Goal: Transaction & Acquisition: Book appointment/travel/reservation

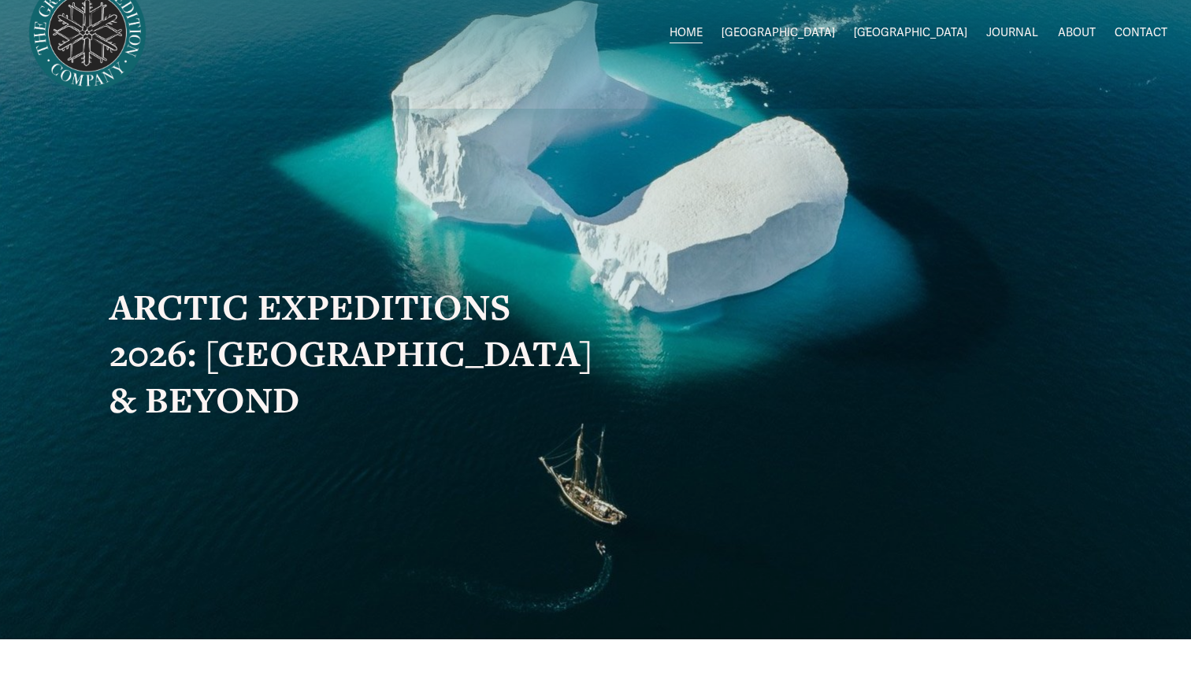
scroll to position [3, 0]
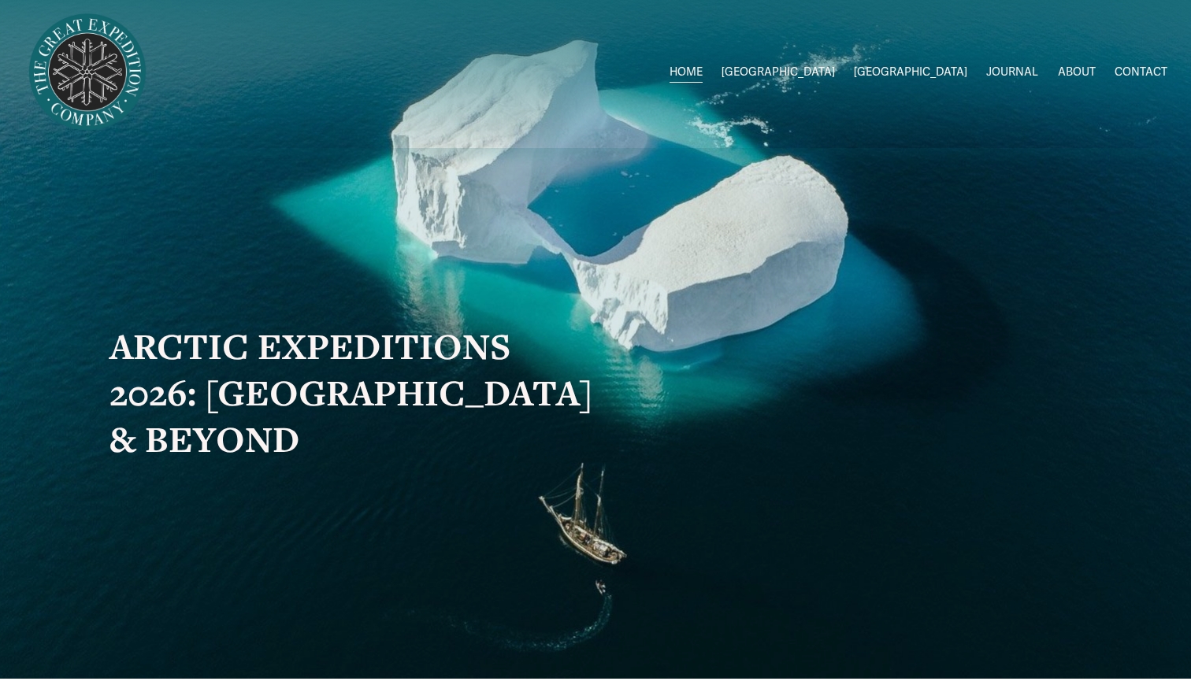
click at [0, 0] on span "2026 Expeditions" at bounding box center [0, 0] width 0 height 0
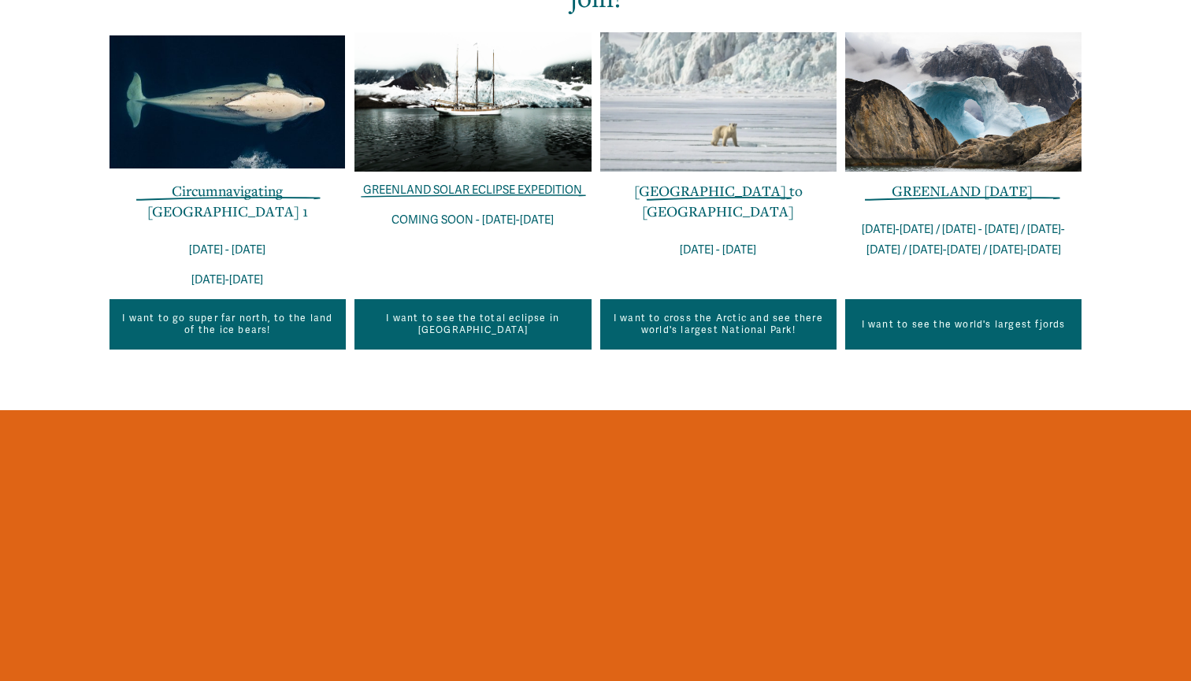
scroll to position [664, 0]
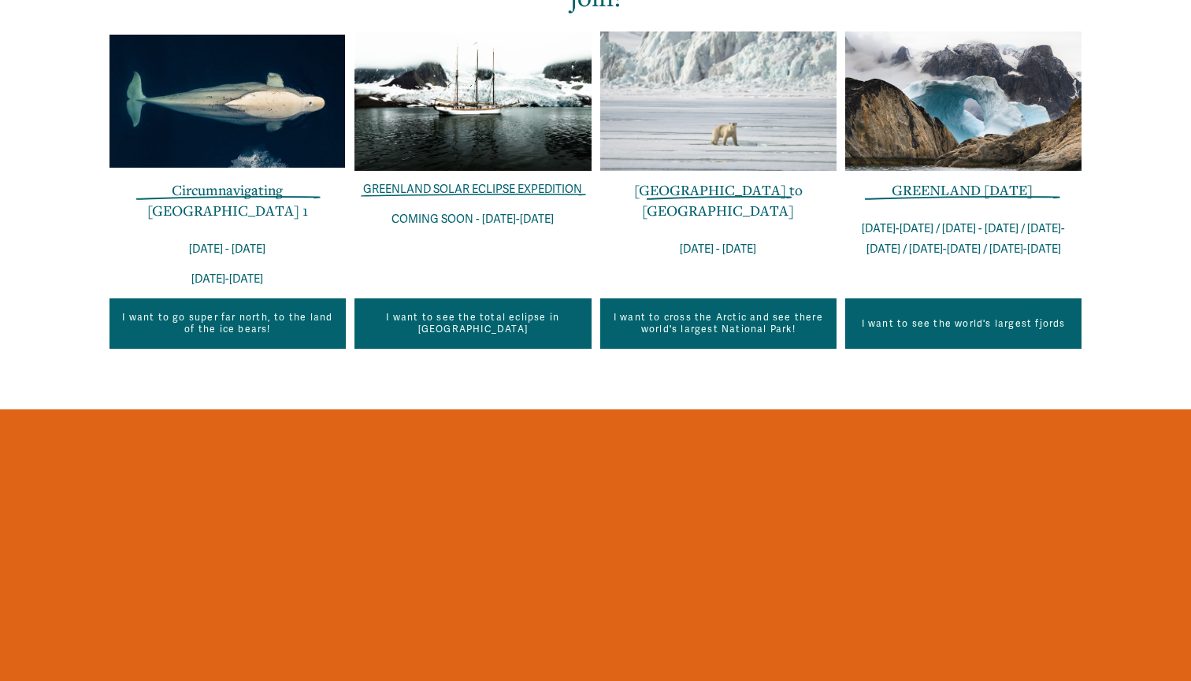
click at [952, 325] on link "I want to see the world's largest fjords" at bounding box center [963, 324] width 236 height 50
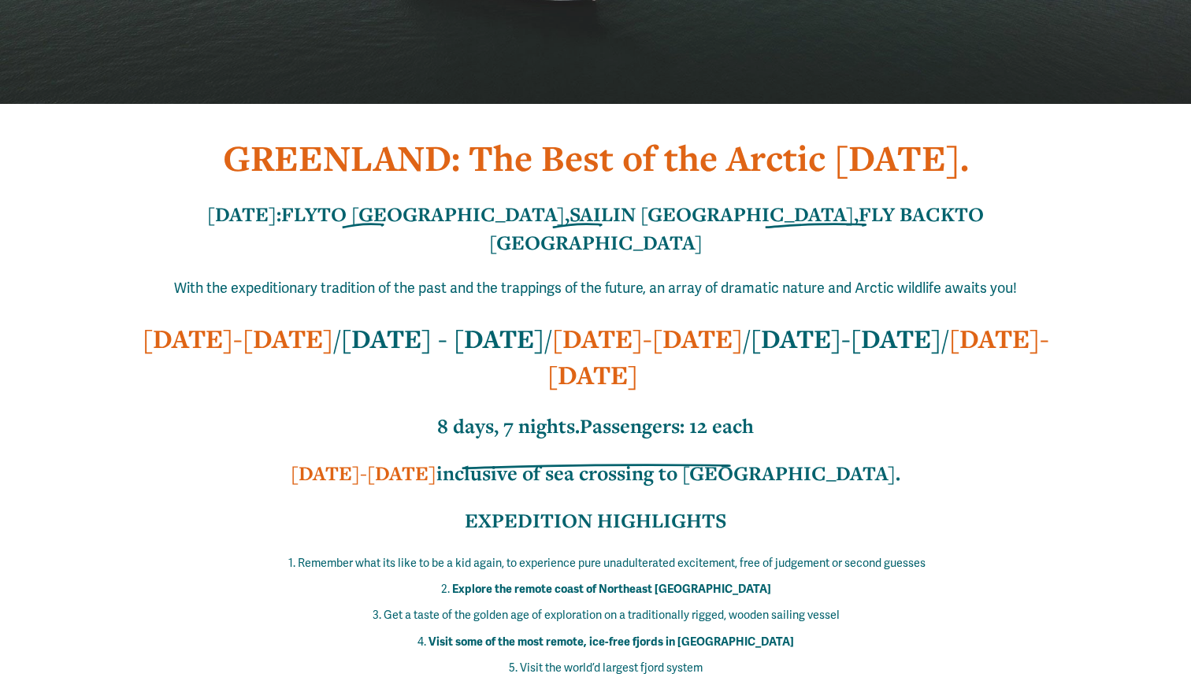
scroll to position [438, 0]
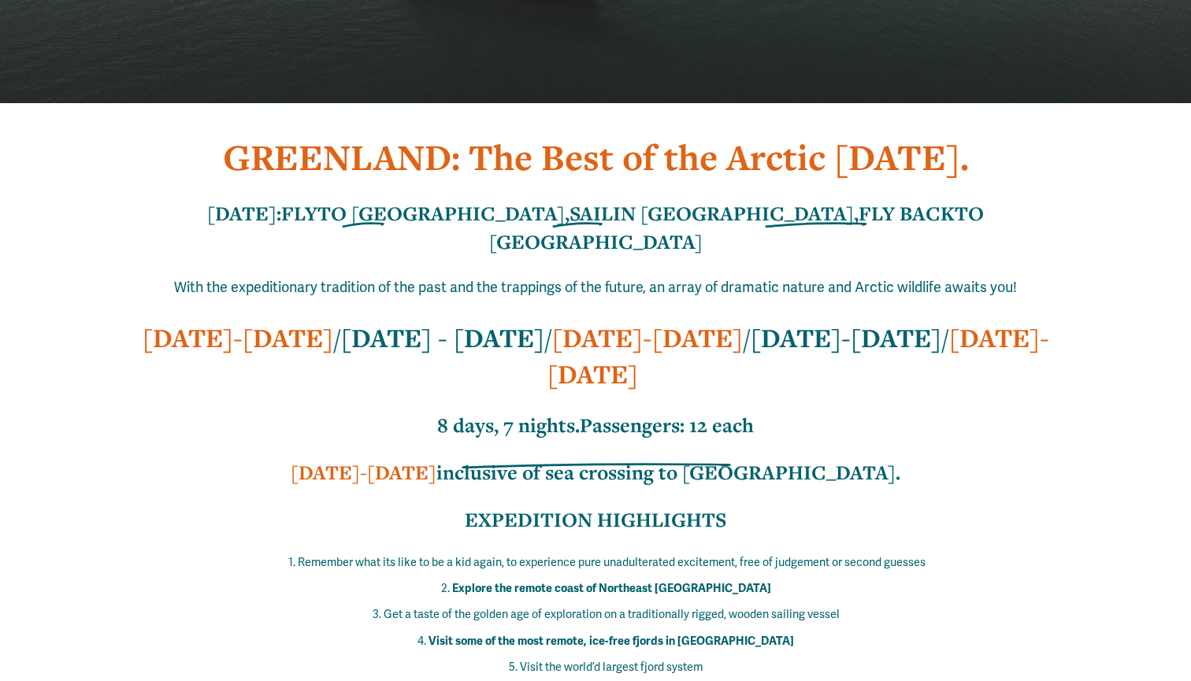
click at [791, 459] on strong "inclusive of sea crossing to [GEOGRAPHIC_DATA]." at bounding box center [668, 472] width 464 height 27
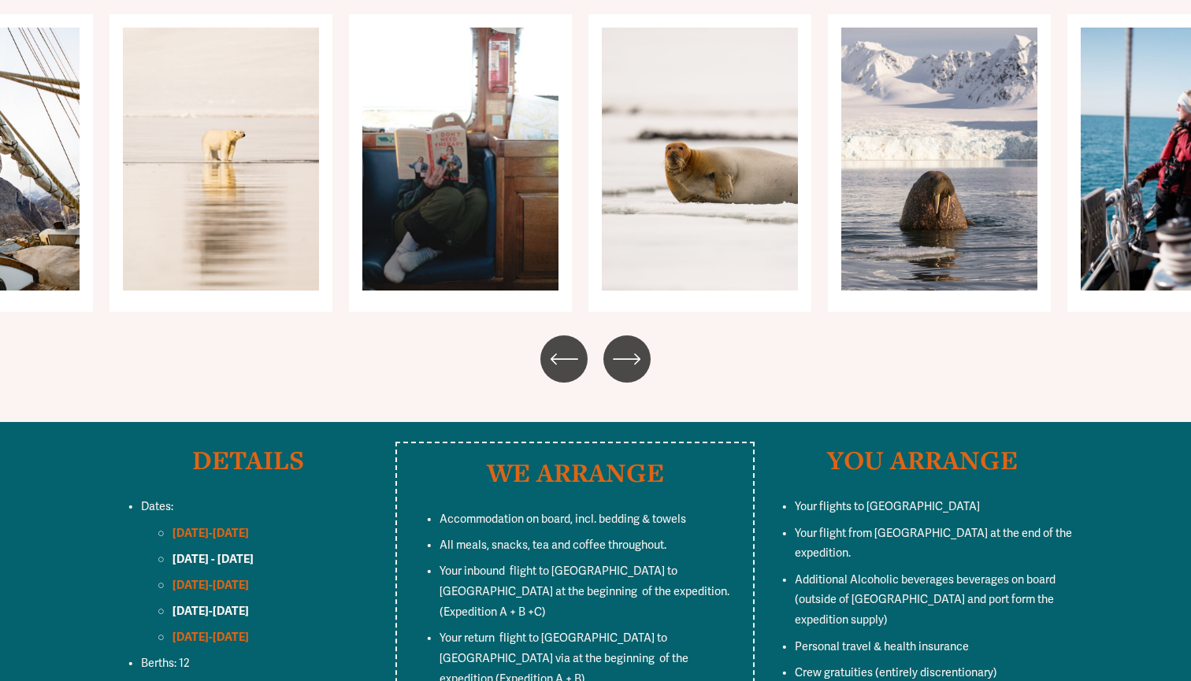
scroll to position [6573, 0]
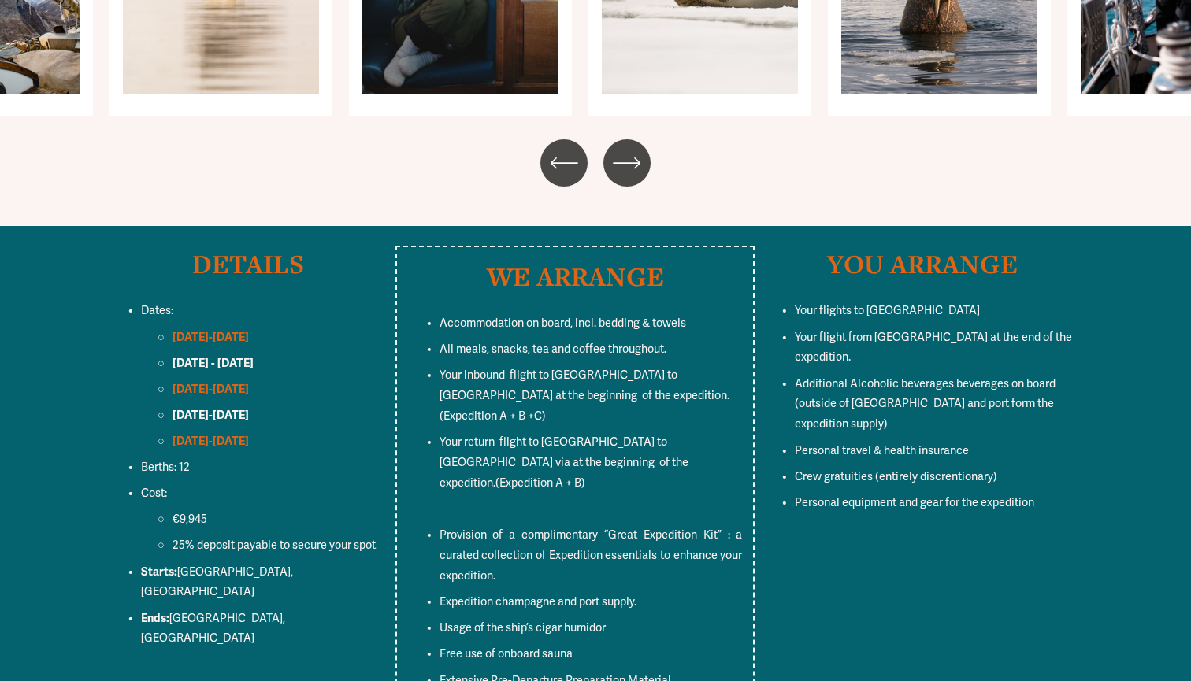
scroll to position [6769, 0]
click at [195, 329] on strong "[DATE]-[DATE]" at bounding box center [210, 336] width 76 height 14
click at [208, 355] on strong "AUG 27 - SEPT 03" at bounding box center [212, 362] width 81 height 14
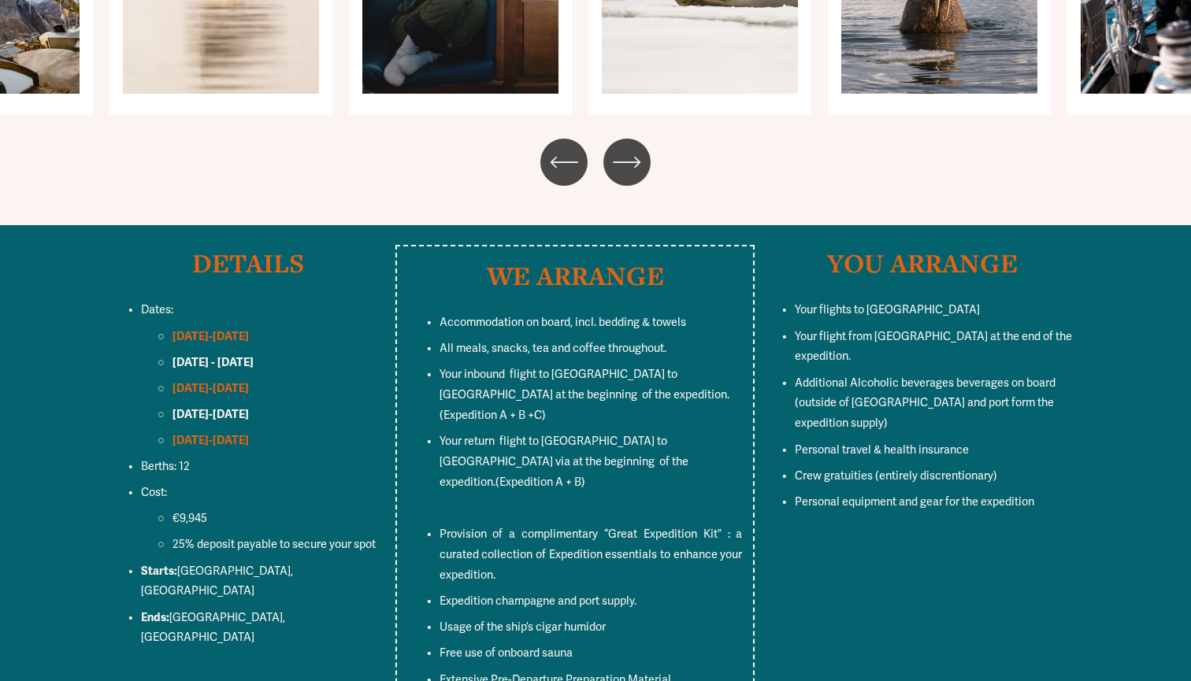
click at [210, 433] on strong "SEPT 17-24" at bounding box center [210, 440] width 76 height 14
click at [252, 431] on p "SEPT 17-24" at bounding box center [279, 441] width 214 height 20
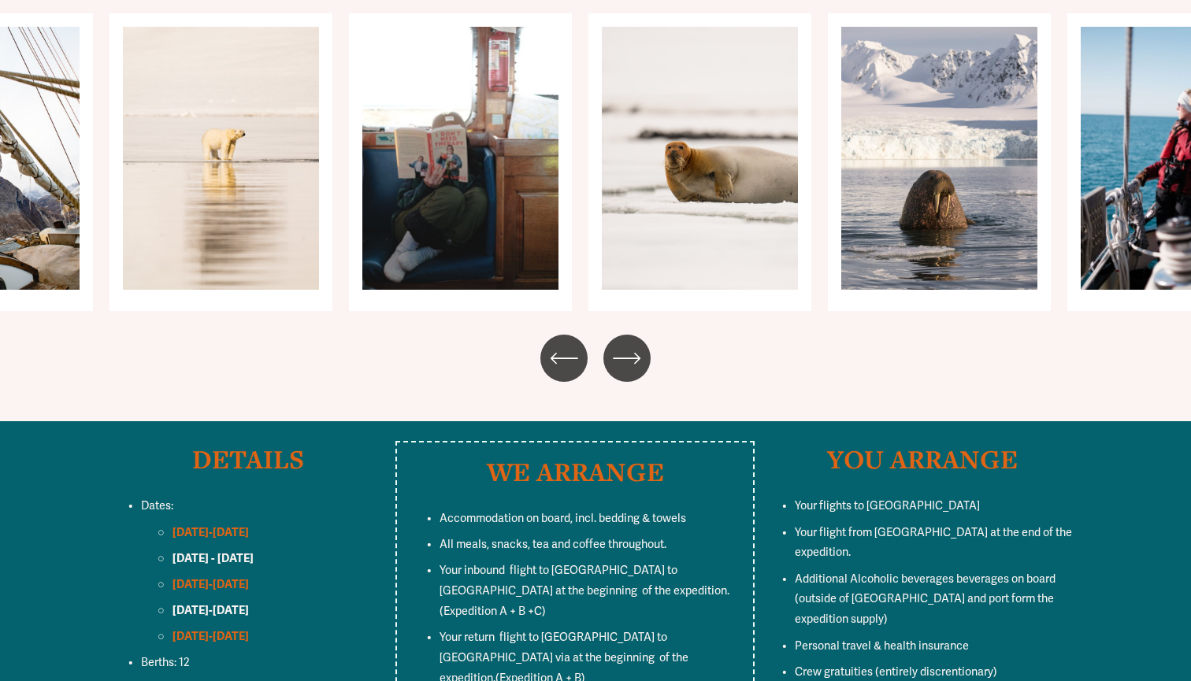
scroll to position [6542, 0]
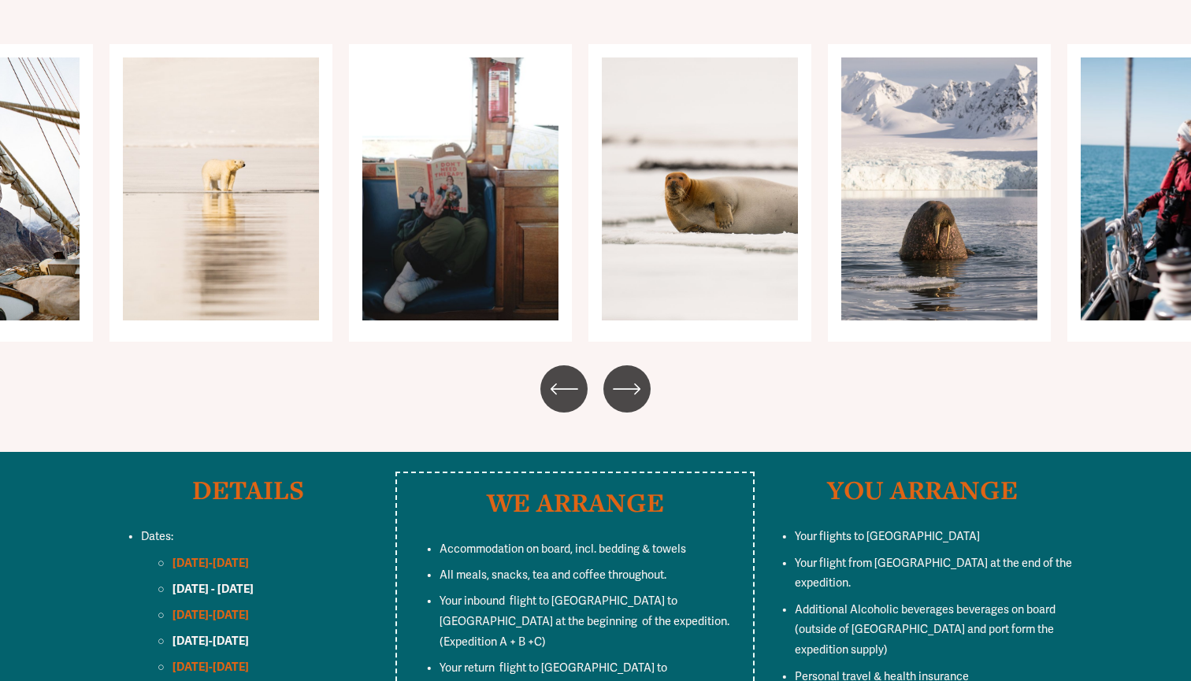
click at [210, 556] on strong "AUG 20-27" at bounding box center [210, 563] width 76 height 14
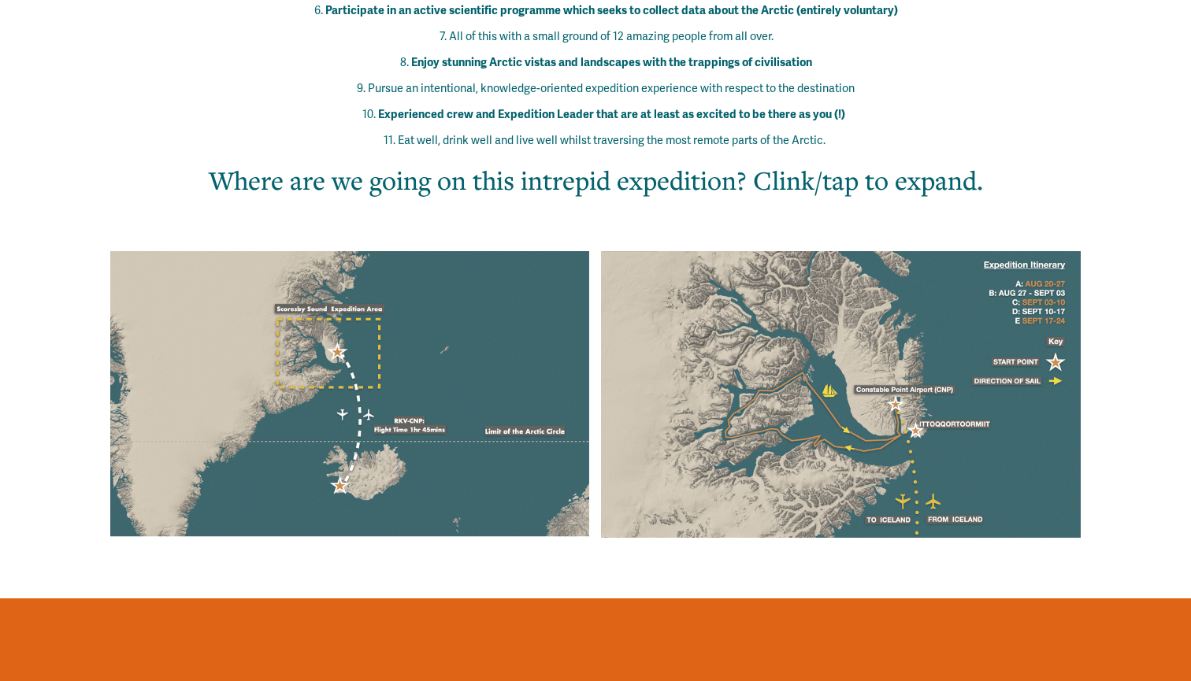
scroll to position [1121, 0]
click at [510, 348] on div at bounding box center [350, 394] width 480 height 287
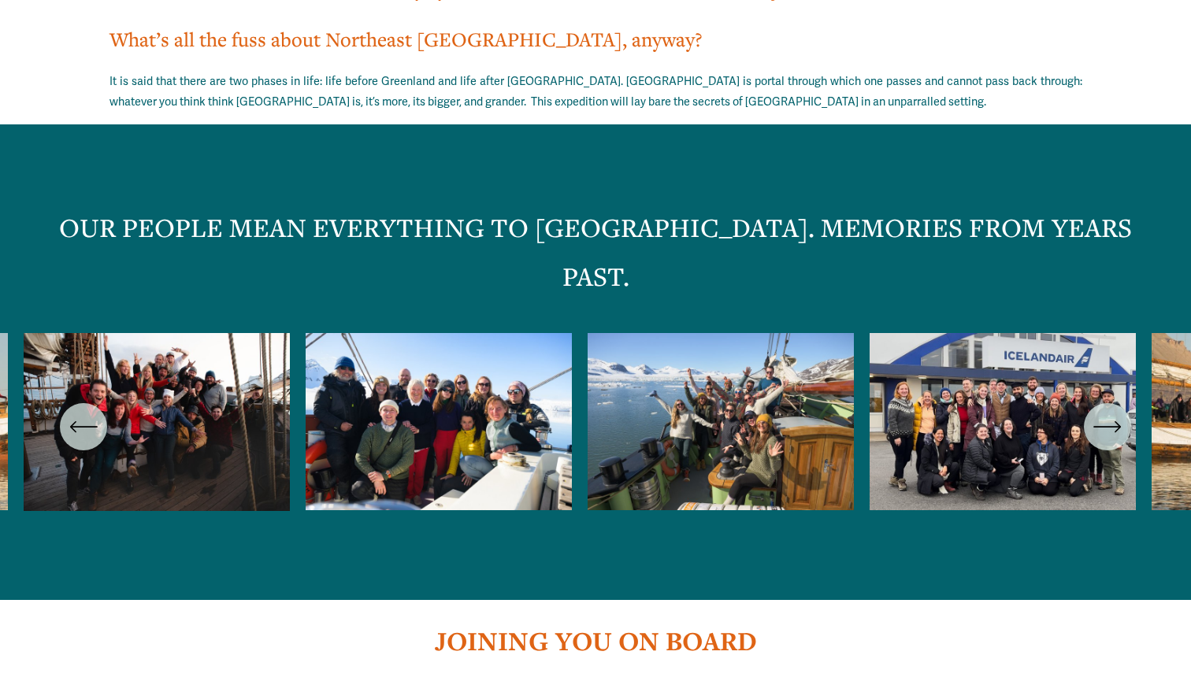
scroll to position [2700, 0]
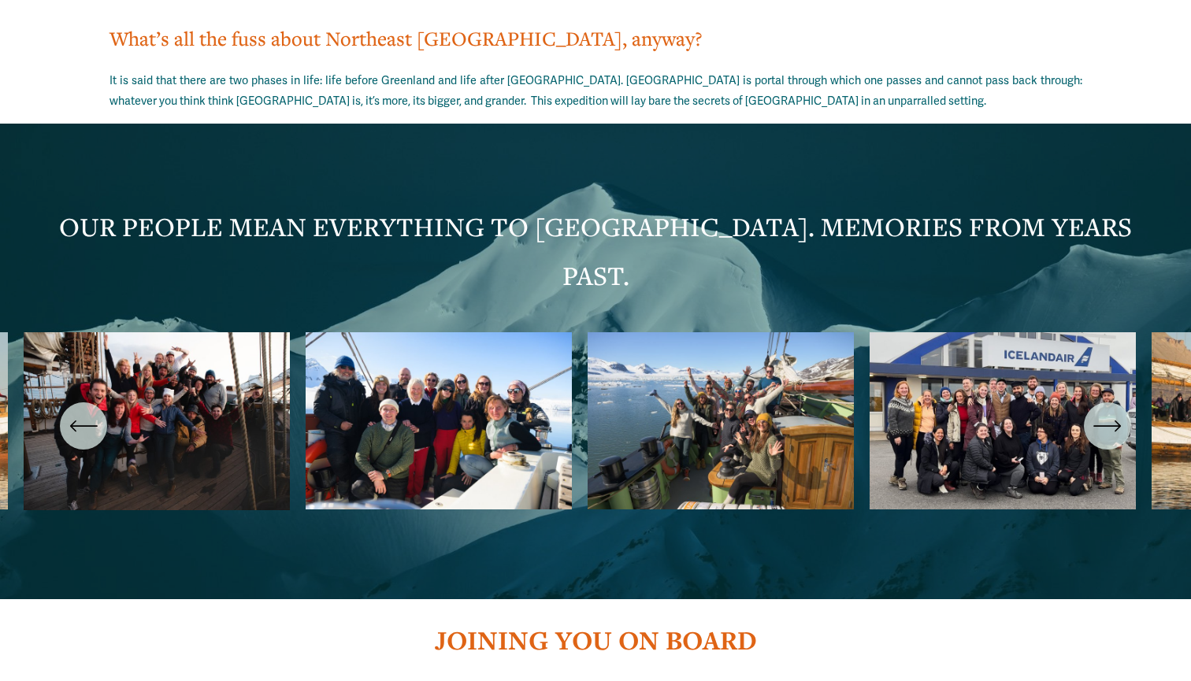
click at [178, 332] on ul "Carousel" at bounding box center [596, 426] width 1144 height 188
click at [1077, 332] on ul "Carousel" at bounding box center [596, 426] width 1144 height 188
click at [1110, 412] on icon "\a \a \a Next\a \a" at bounding box center [1107, 426] width 28 height 28
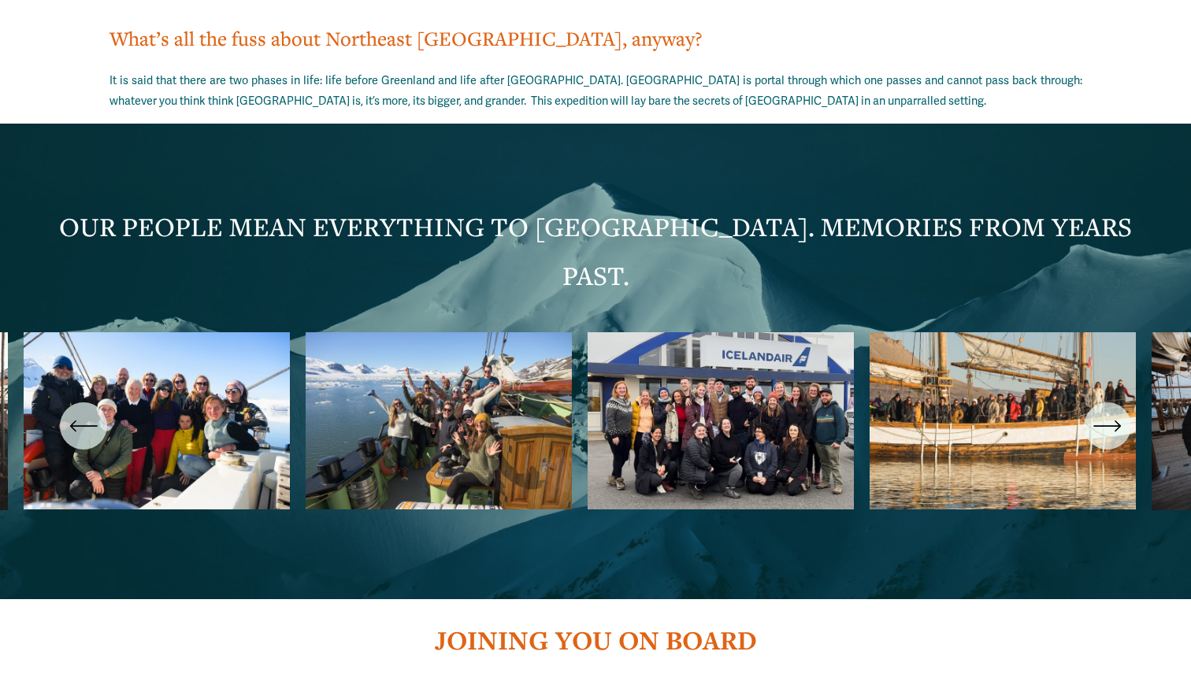
click at [1110, 412] on icon "\a \a \a Next\a \a" at bounding box center [1107, 426] width 28 height 28
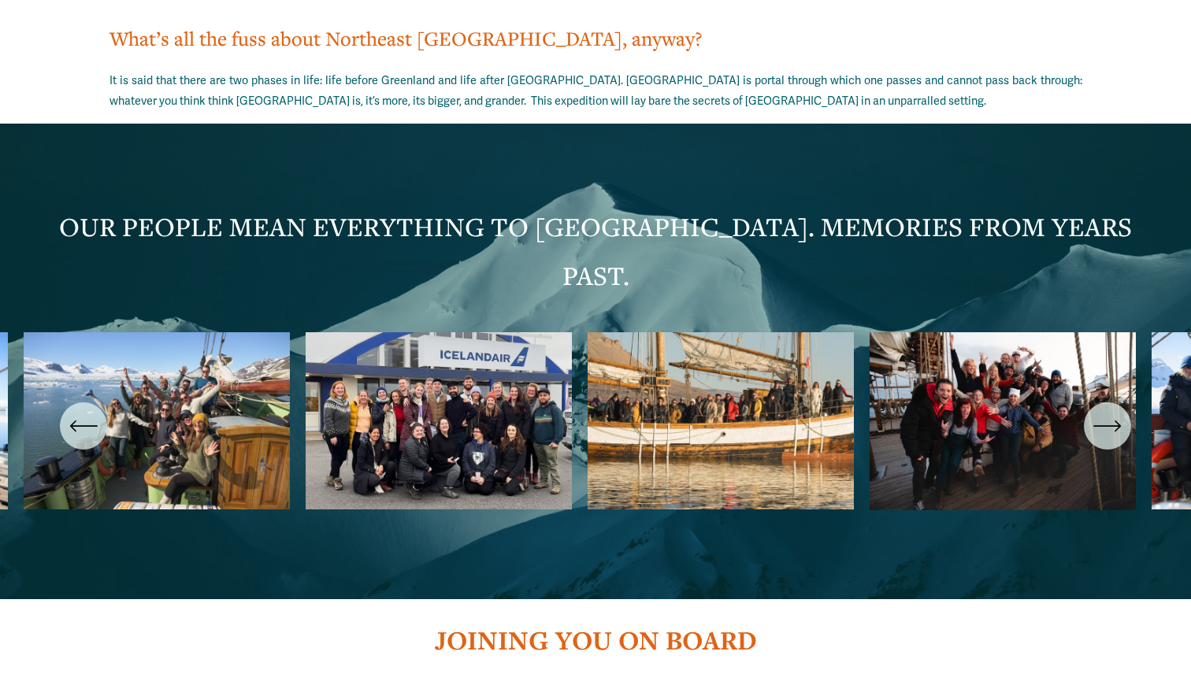
click at [1018, 332] on ul "Carousel" at bounding box center [596, 426] width 1144 height 188
click at [1115, 412] on icon "\a \a \a Next\a \a" at bounding box center [1107, 426] width 28 height 28
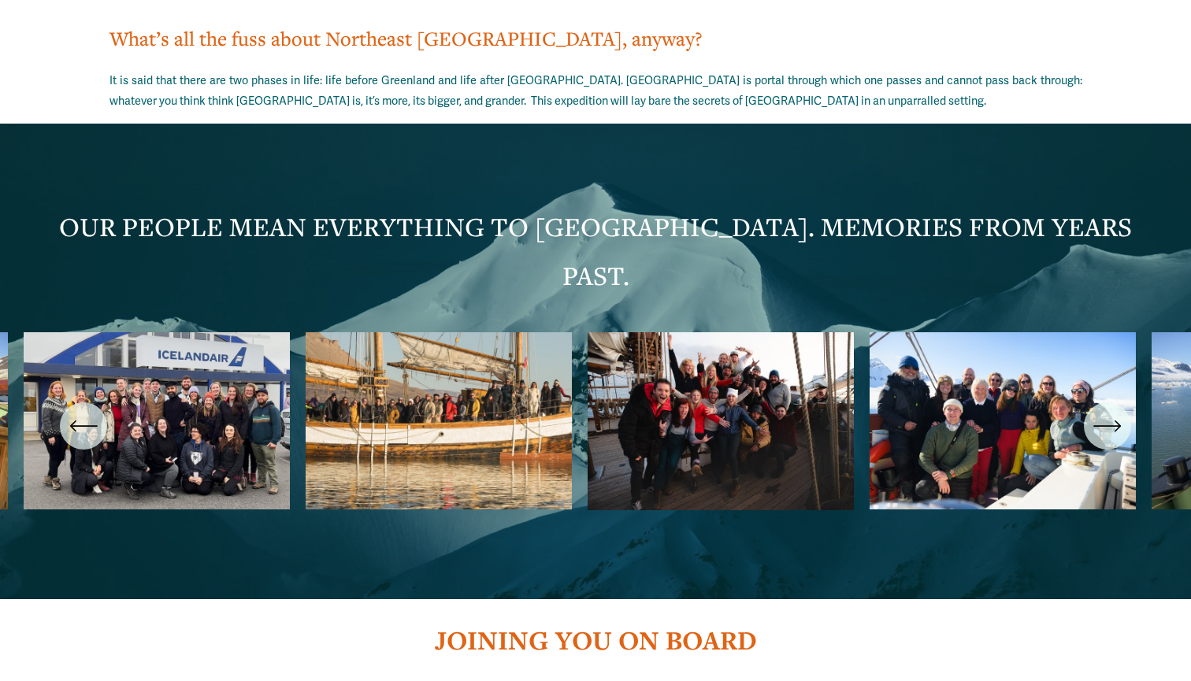
click at [1115, 412] on icon "\a \a \a Next\a \a" at bounding box center [1107, 426] width 28 height 28
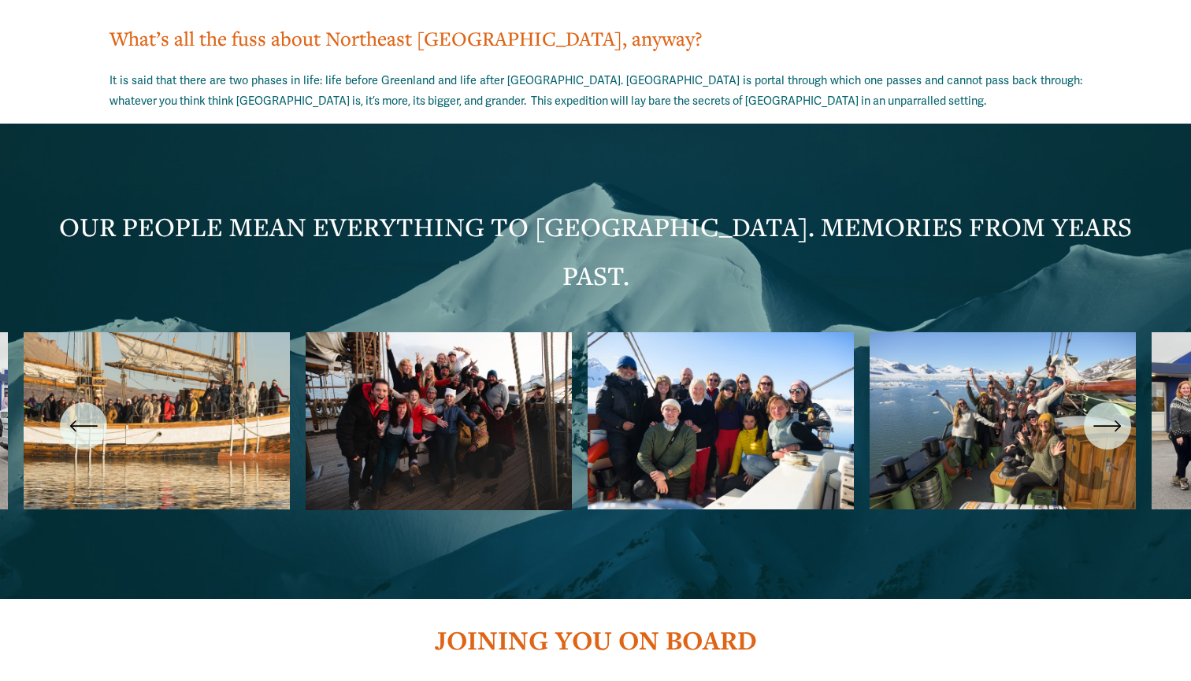
click at [1115, 412] on icon "\a \a \a Next\a \a" at bounding box center [1107, 426] width 28 height 28
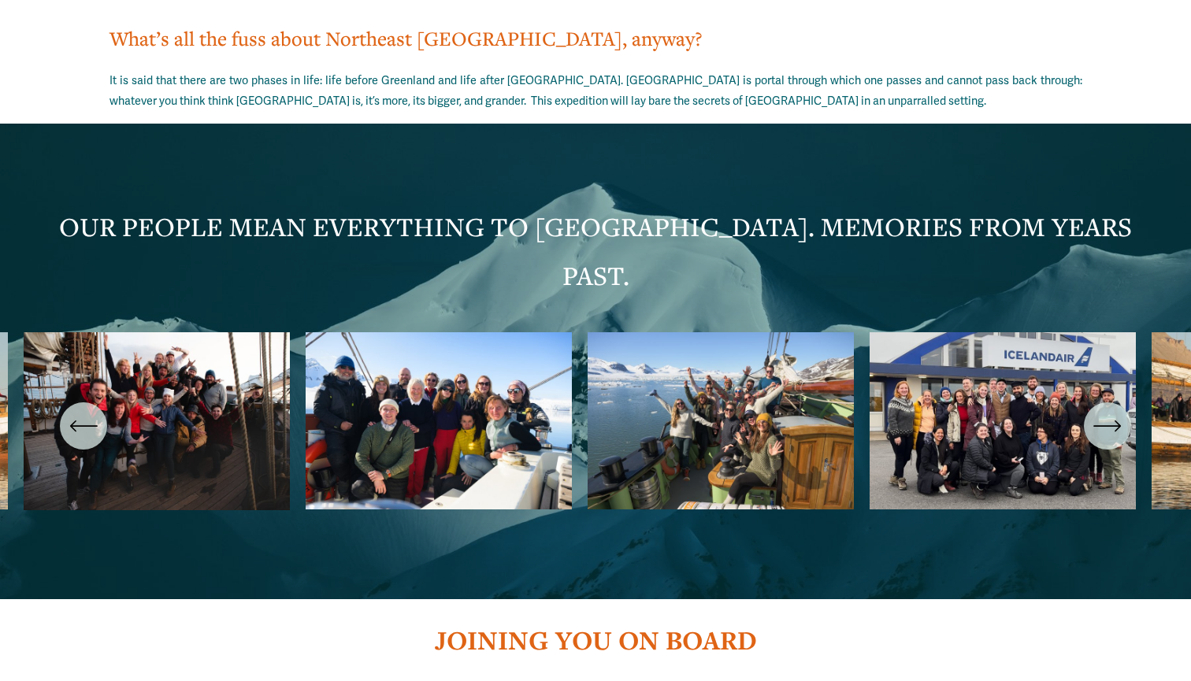
click at [1115, 412] on icon "\a \a \a Next\a \a" at bounding box center [1107, 426] width 28 height 28
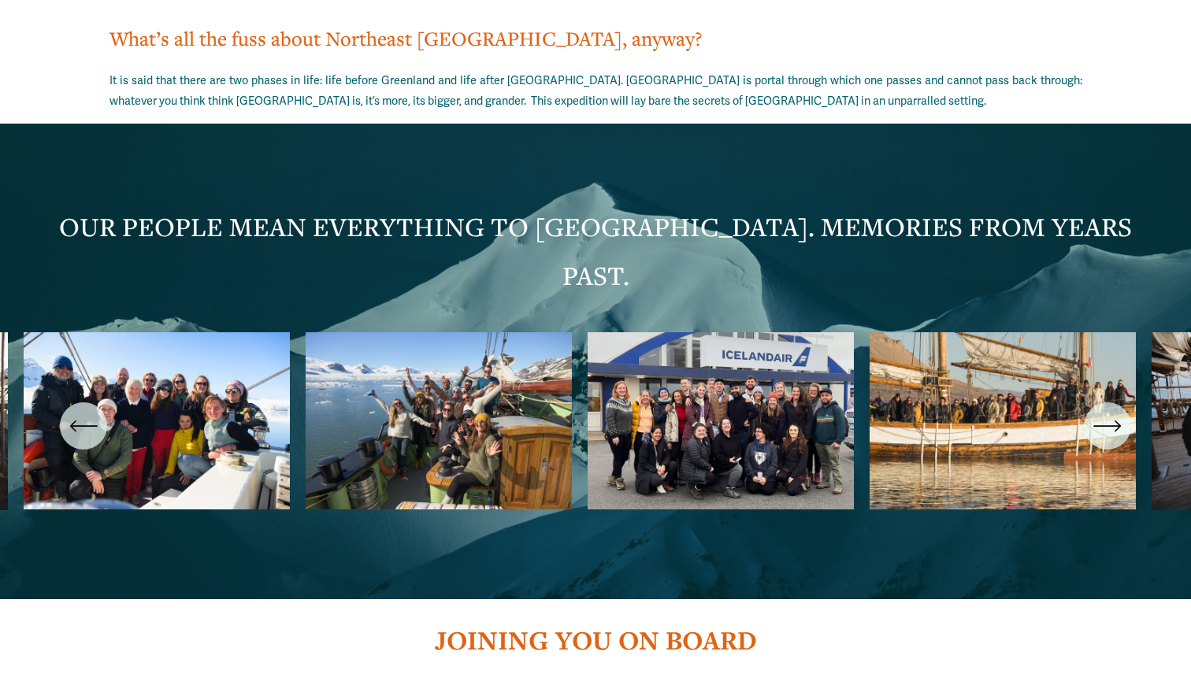
click at [1115, 412] on icon "\a \a \a Next\a \a" at bounding box center [1107, 426] width 28 height 28
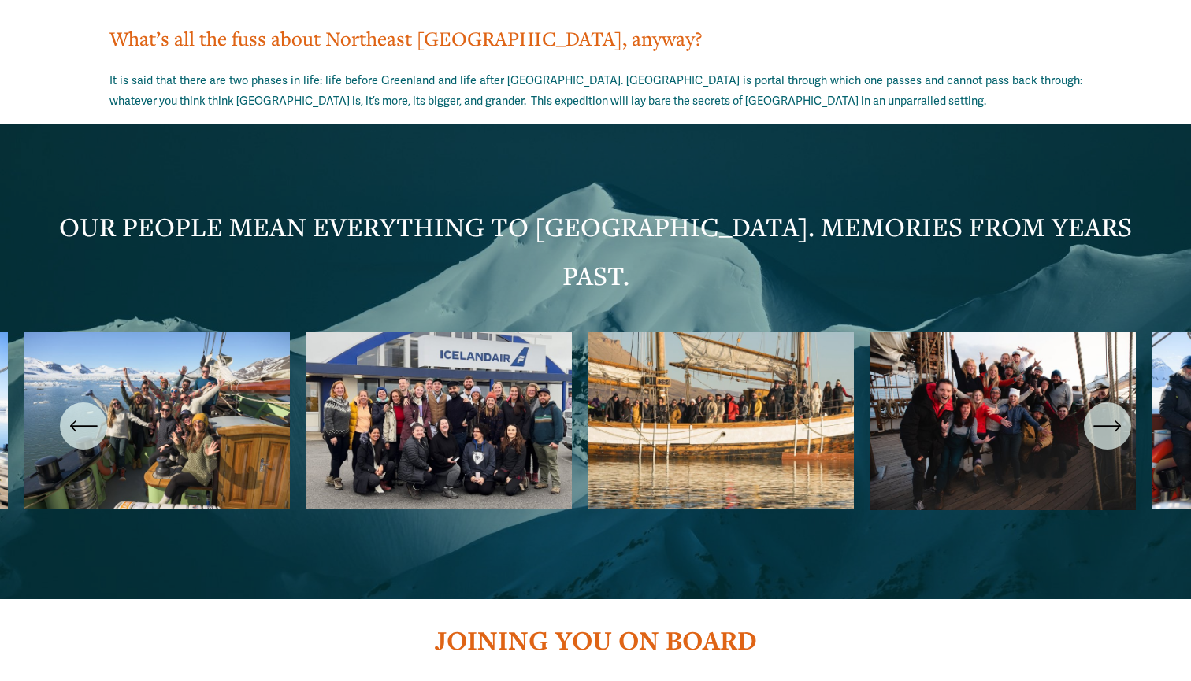
click at [1115, 412] on icon "\a \a \a Next\a \a" at bounding box center [1107, 426] width 28 height 28
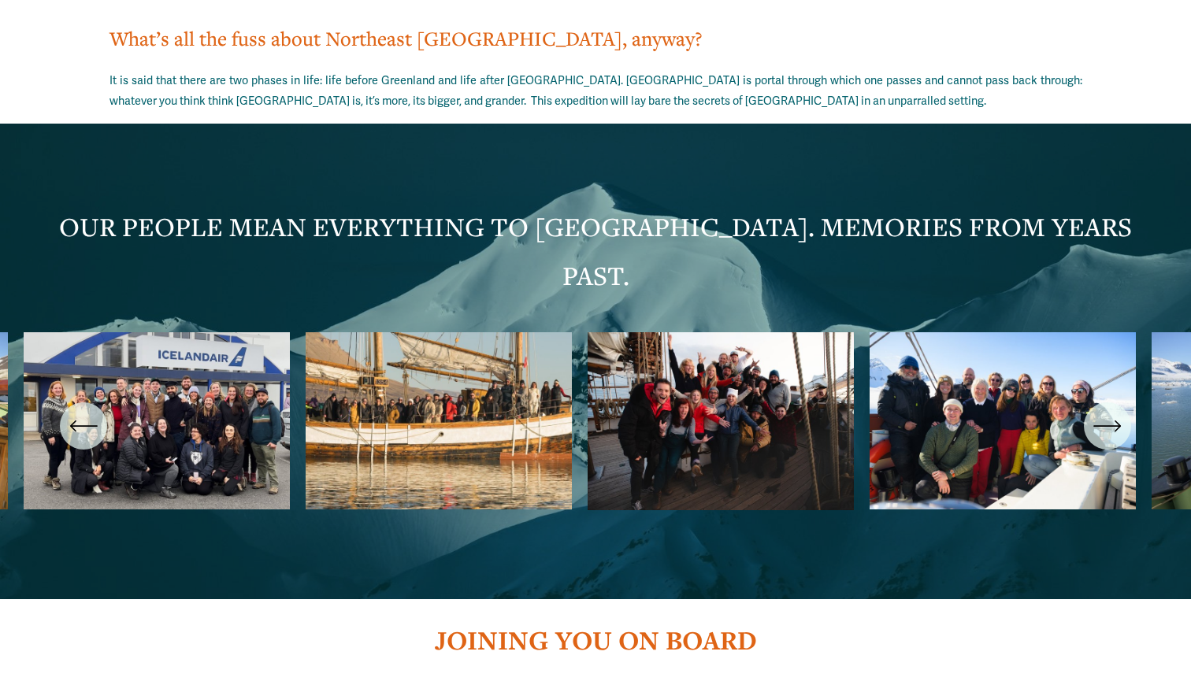
click at [1115, 412] on icon "\a \a \a Next\a \a" at bounding box center [1107, 426] width 28 height 28
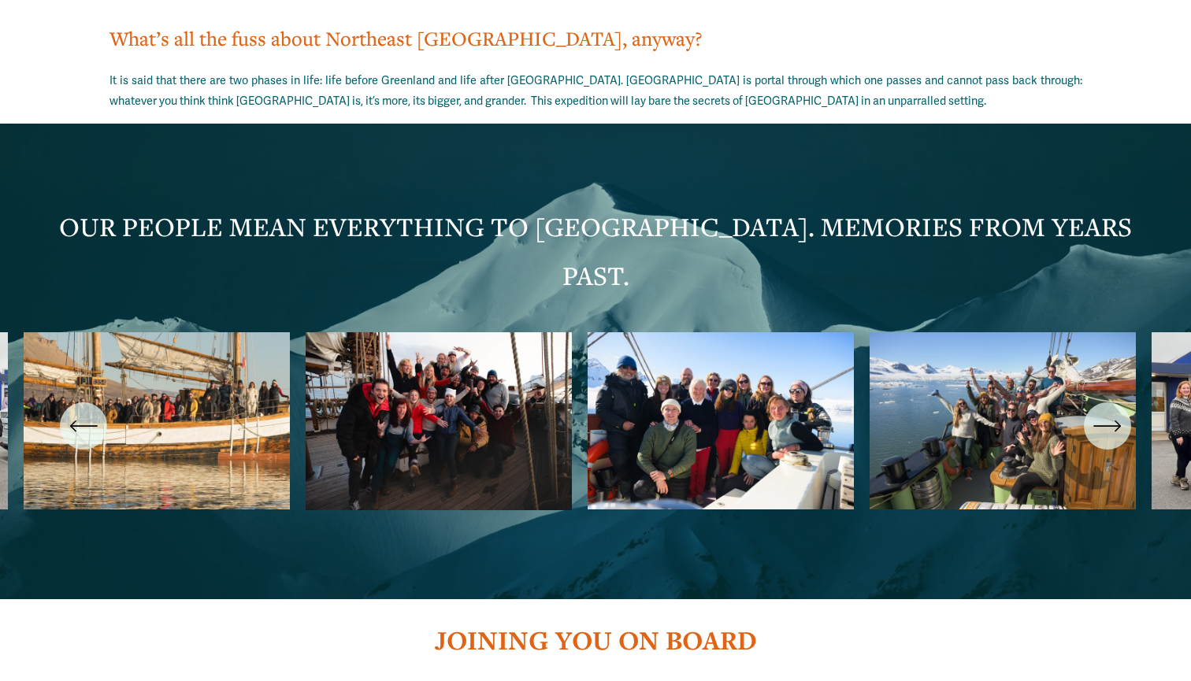
click at [1115, 412] on icon "\a \a \a Next\a \a" at bounding box center [1107, 426] width 28 height 28
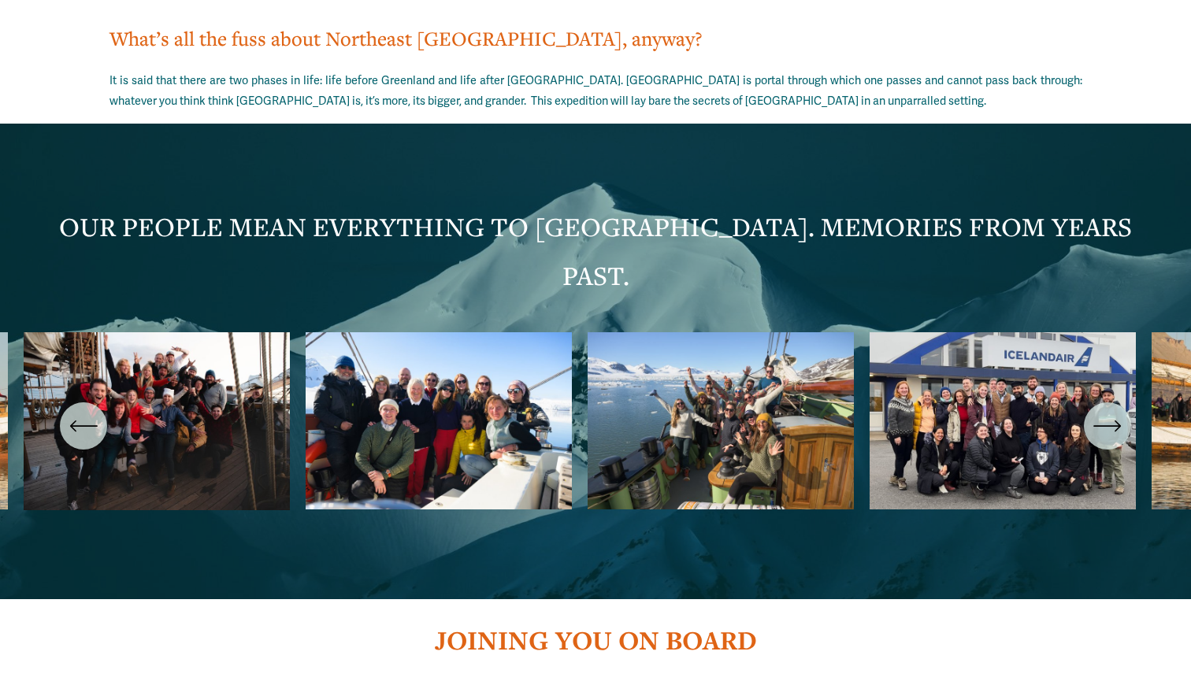
click at [1115, 412] on icon "\a \a \a Next\a \a" at bounding box center [1107, 426] width 28 height 28
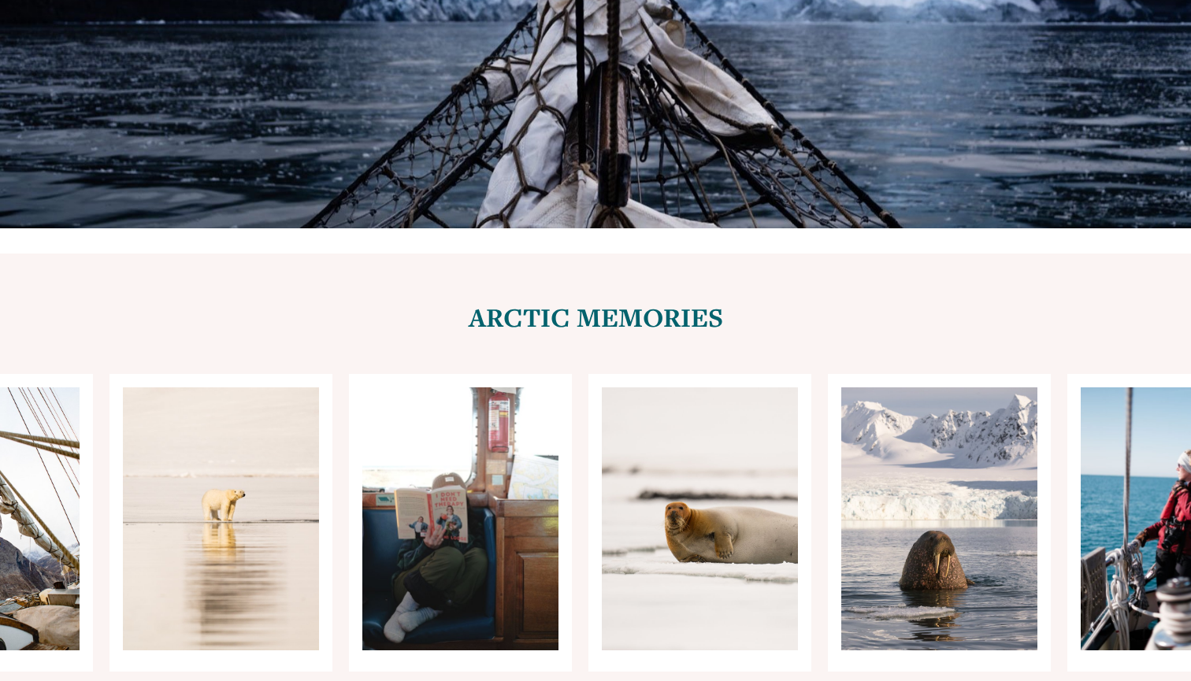
scroll to position [6213, 0]
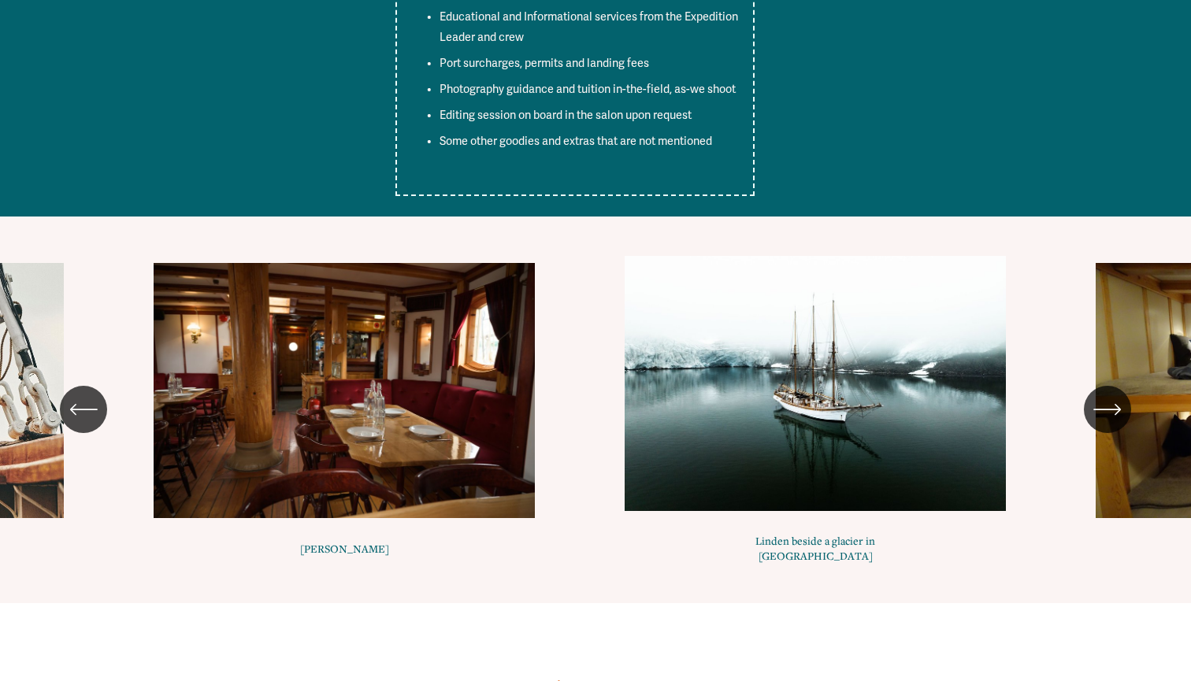
scroll to position [7608, 0]
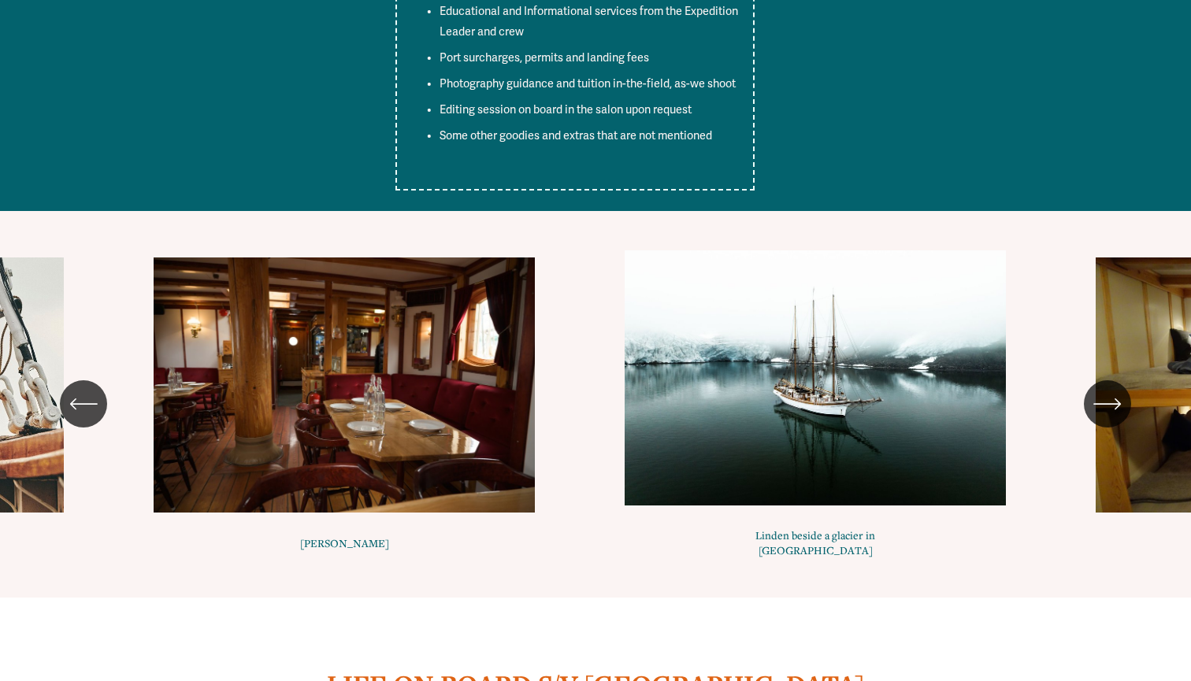
click at [1103, 390] on icon "\a \a \a Next\a \a" at bounding box center [1107, 404] width 28 height 28
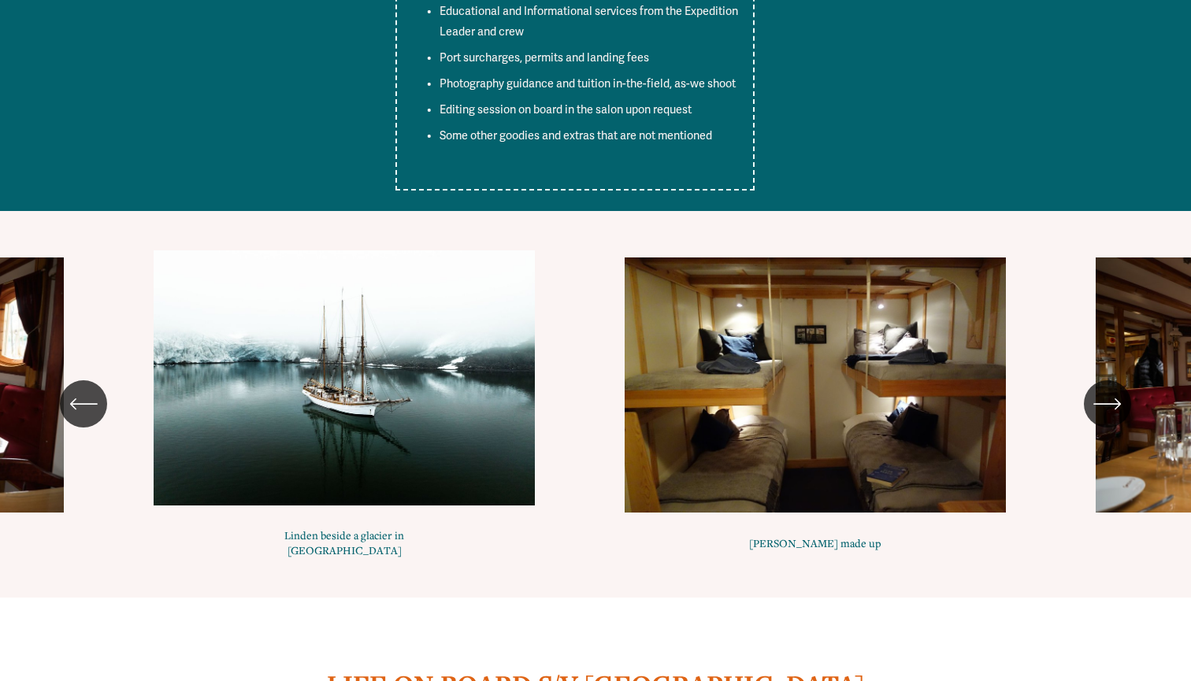
click at [1107, 390] on icon "\a \a \a Next\a \a" at bounding box center [1107, 404] width 28 height 28
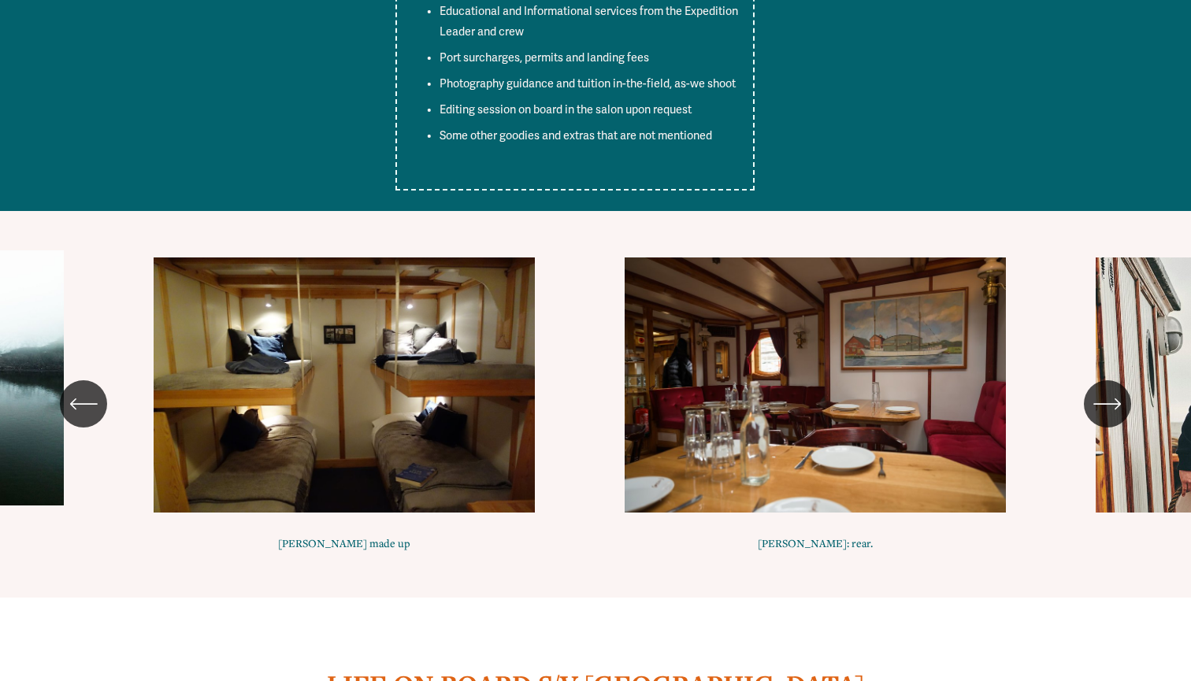
click at [1107, 390] on icon "\a \a \a Next\a \a" at bounding box center [1107, 404] width 28 height 28
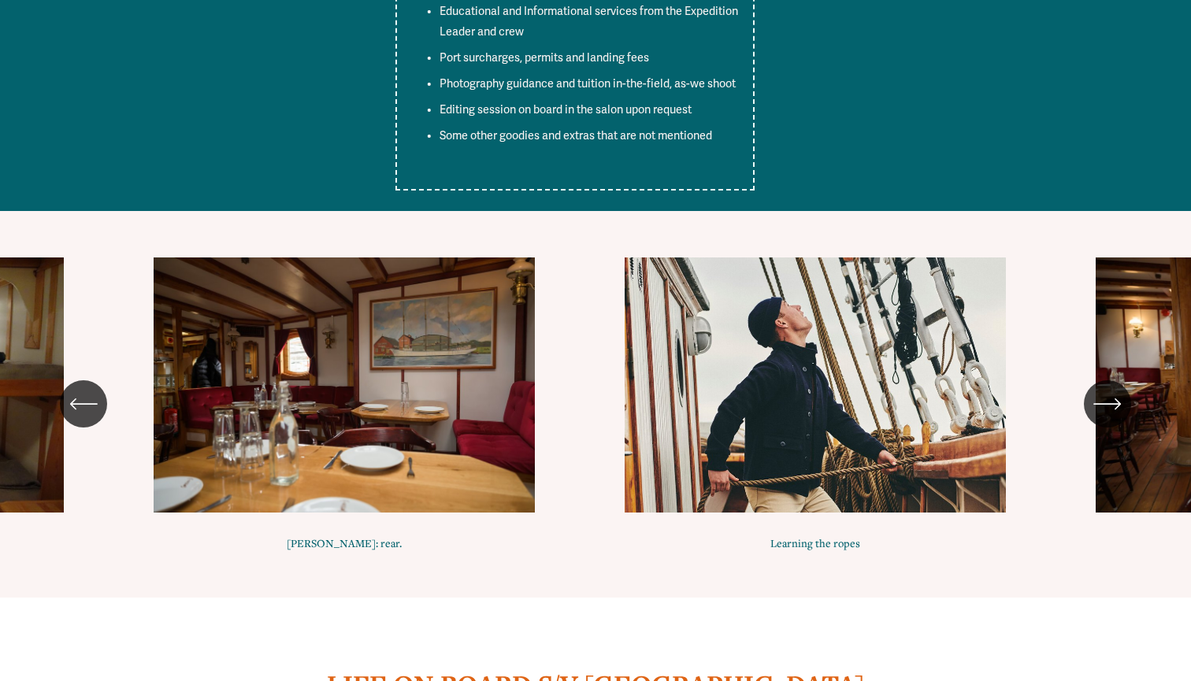
click at [1107, 390] on icon "\a \a \a Next\a \a" at bounding box center [1107, 404] width 28 height 28
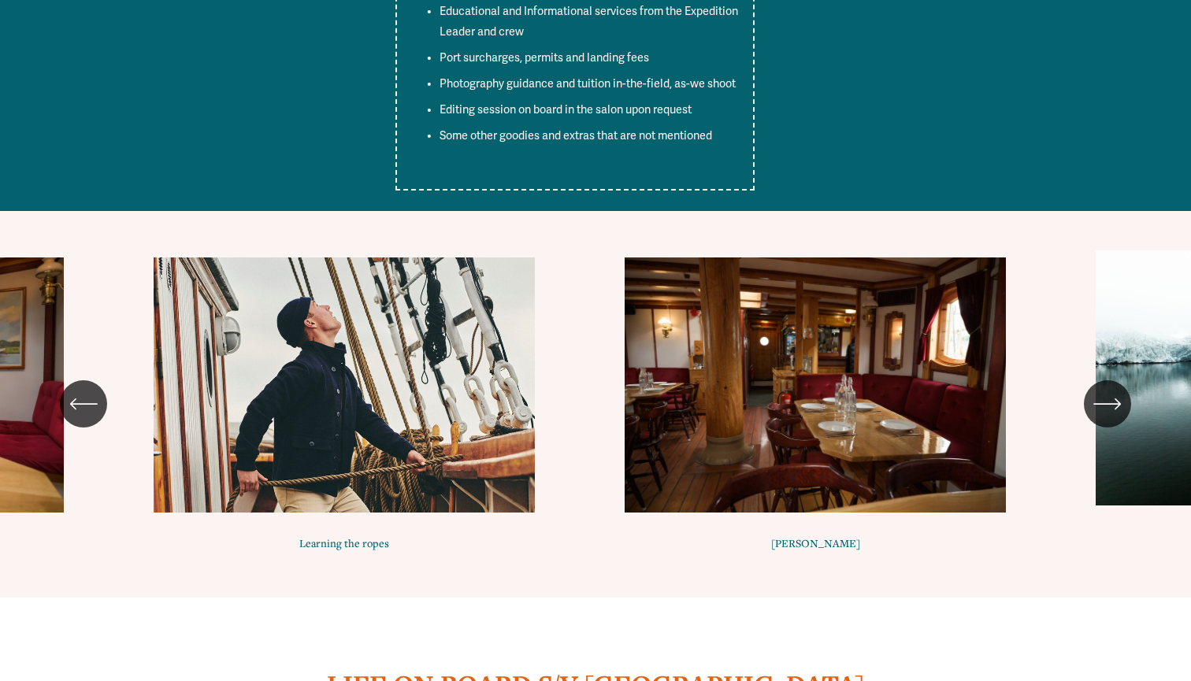
click at [1107, 390] on icon "\a \a \a Next\a \a" at bounding box center [1107, 404] width 28 height 28
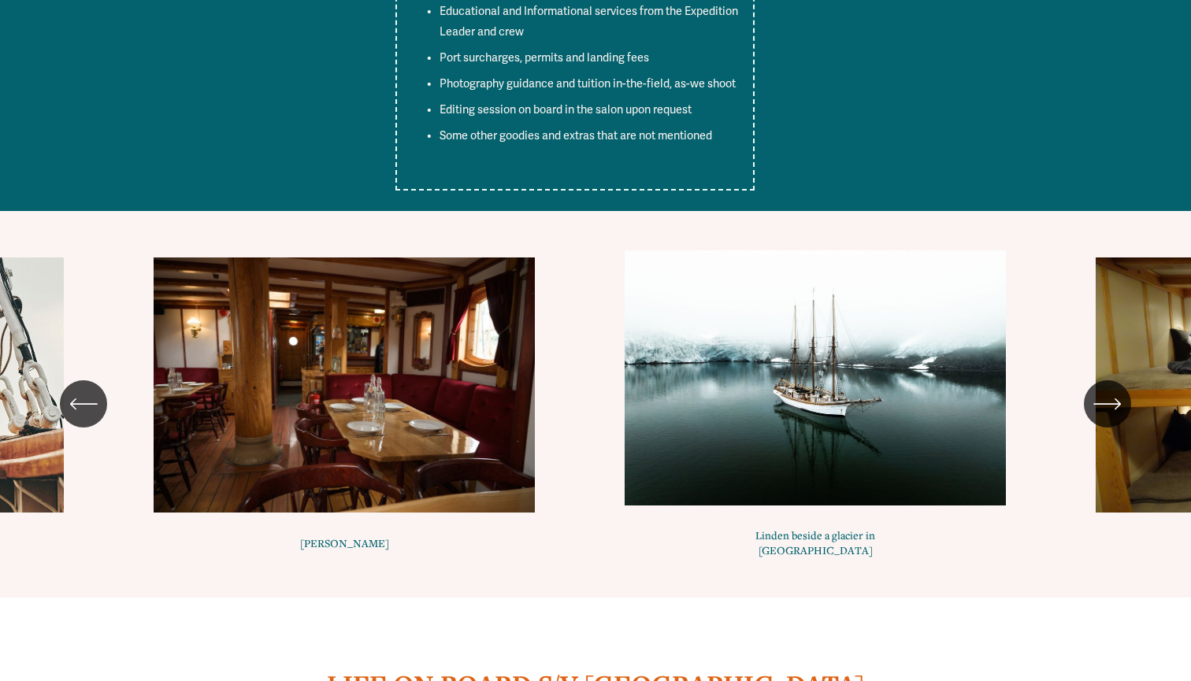
click at [1107, 390] on icon "\a \a \a Next\a \a" at bounding box center [1107, 404] width 28 height 28
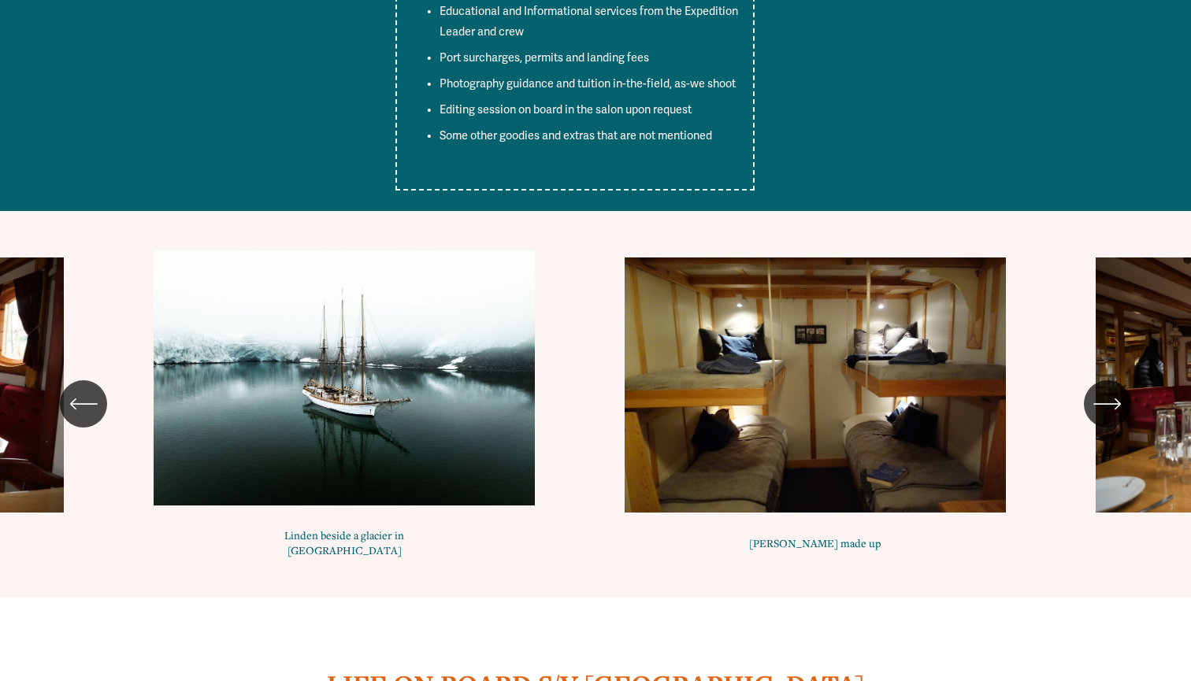
click at [1107, 390] on icon "\a \a \a Next\a \a" at bounding box center [1107, 404] width 28 height 28
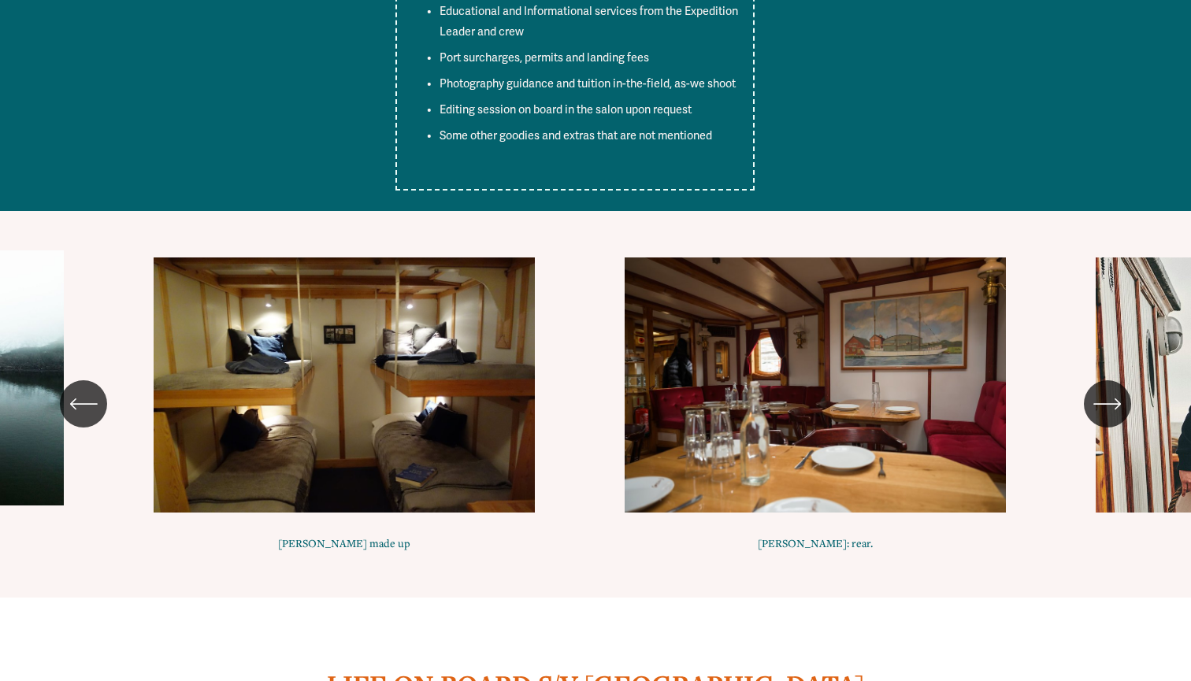
click at [1107, 390] on icon "\a \a \a Next\a \a" at bounding box center [1107, 404] width 28 height 28
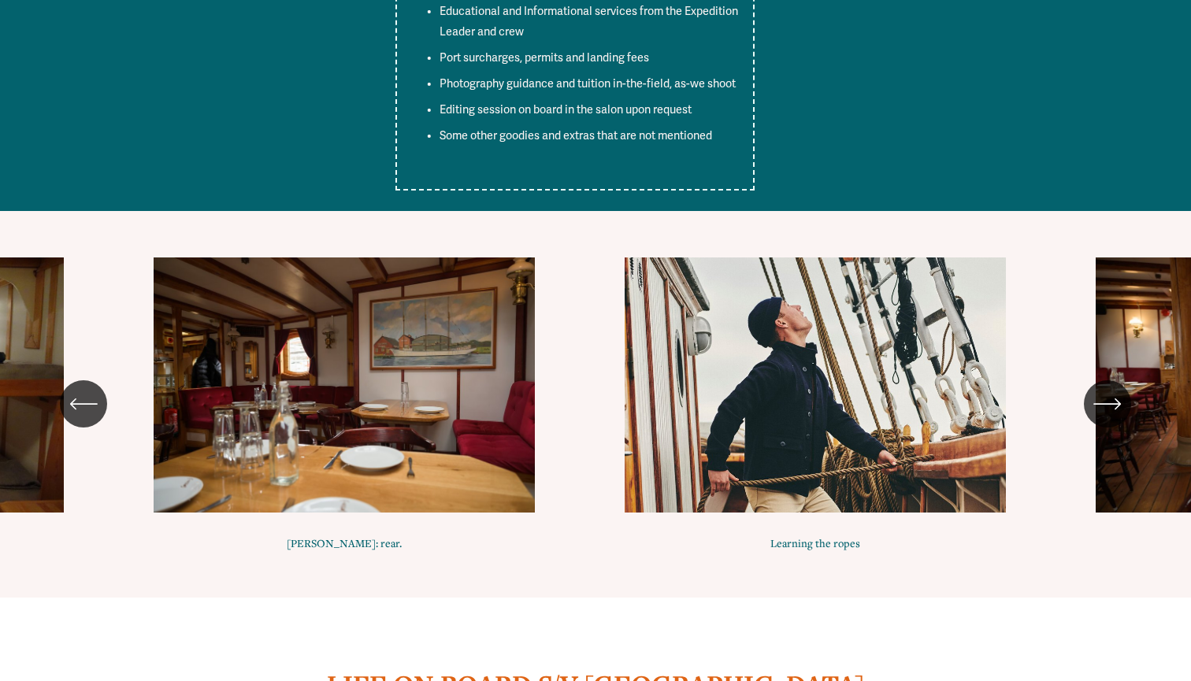
click at [1107, 390] on icon "\a \a \a Next\a \a" at bounding box center [1107, 404] width 28 height 28
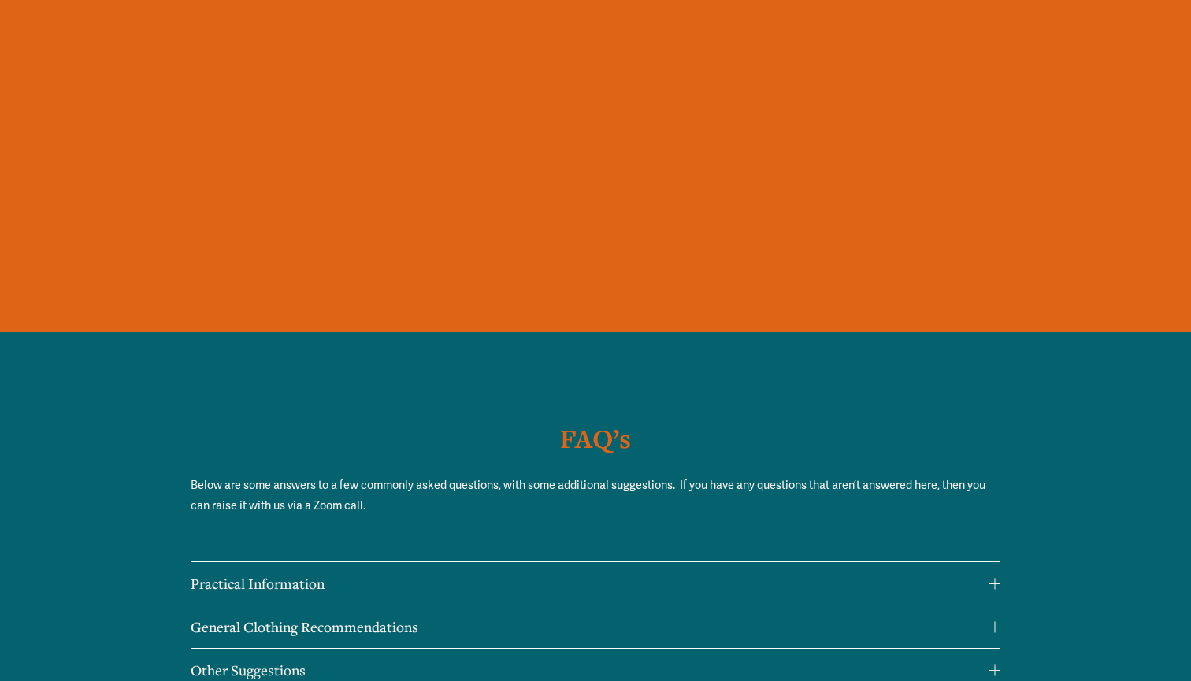
scroll to position [11747, 0]
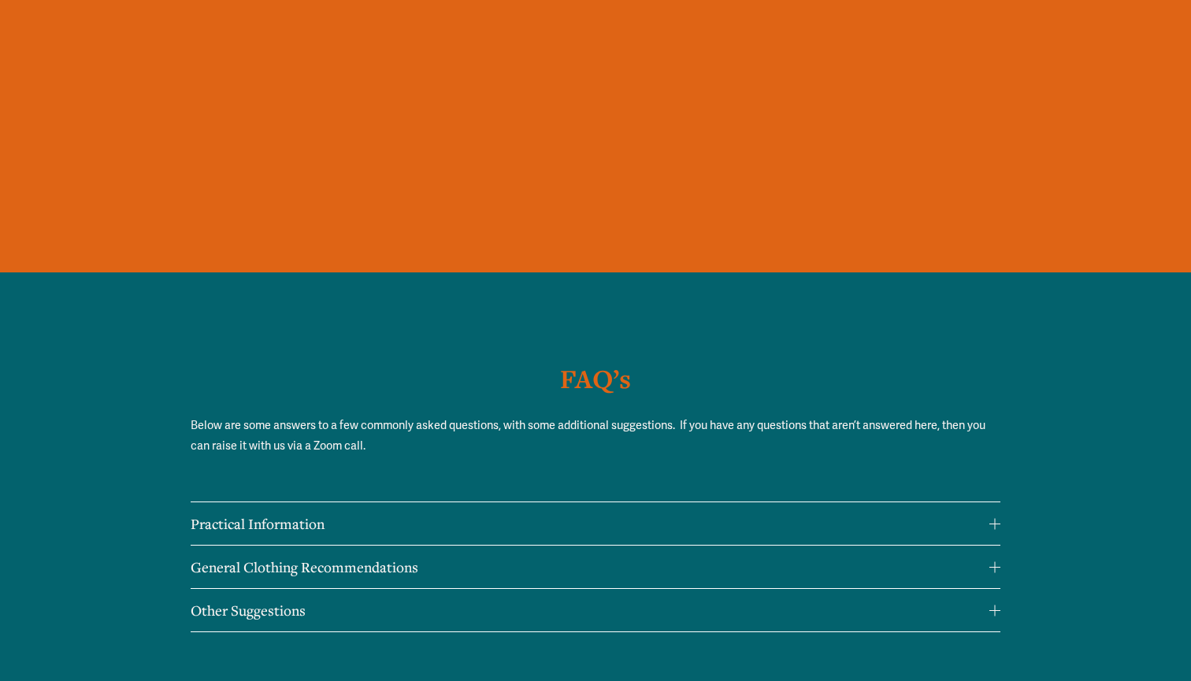
click at [992, 518] on div at bounding box center [994, 523] width 11 height 11
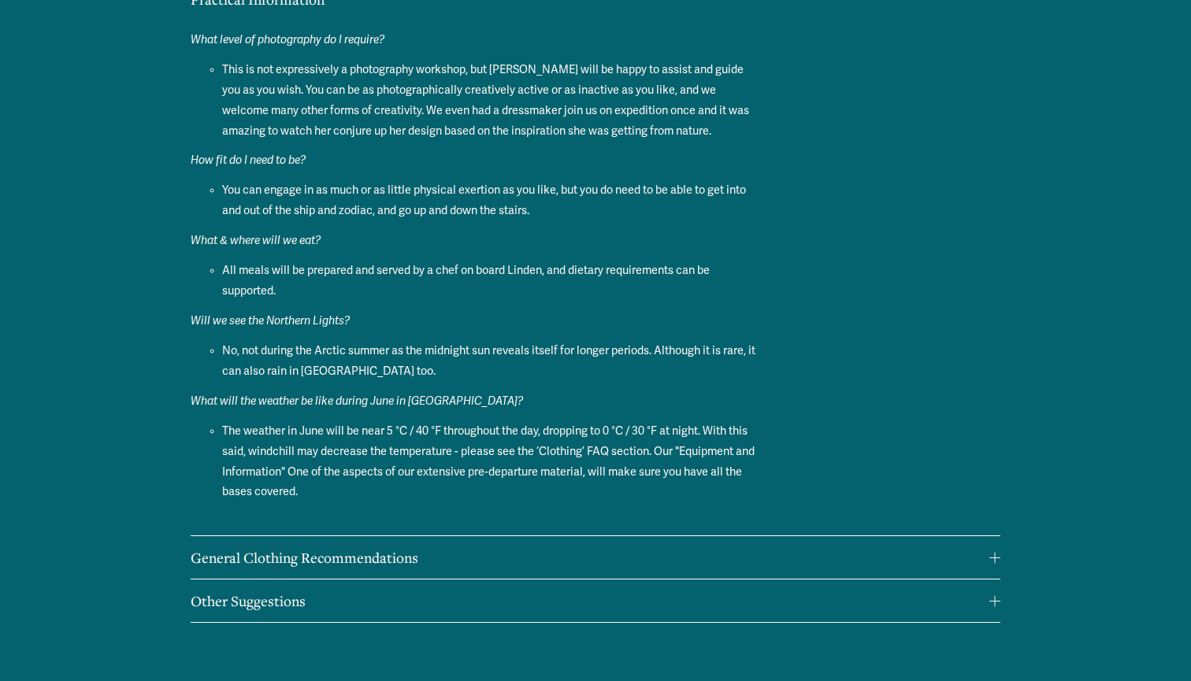
scroll to position [12275, 0]
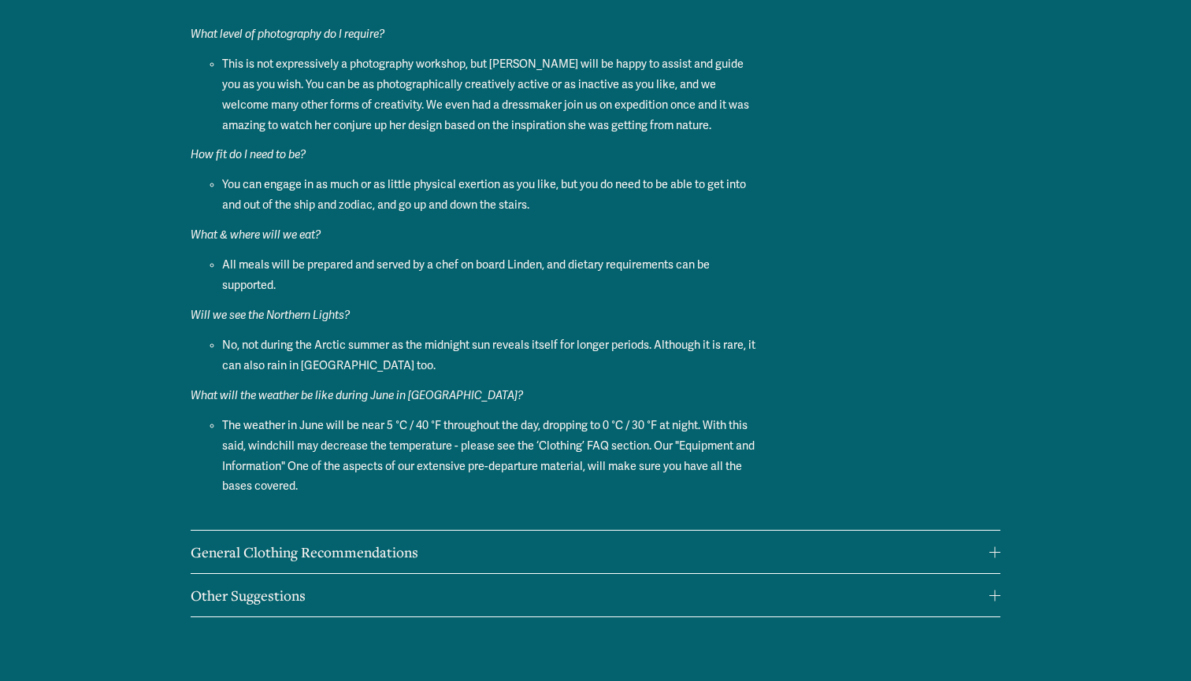
click at [647, 543] on span "General Clothing Recommendations" at bounding box center [590, 552] width 798 height 19
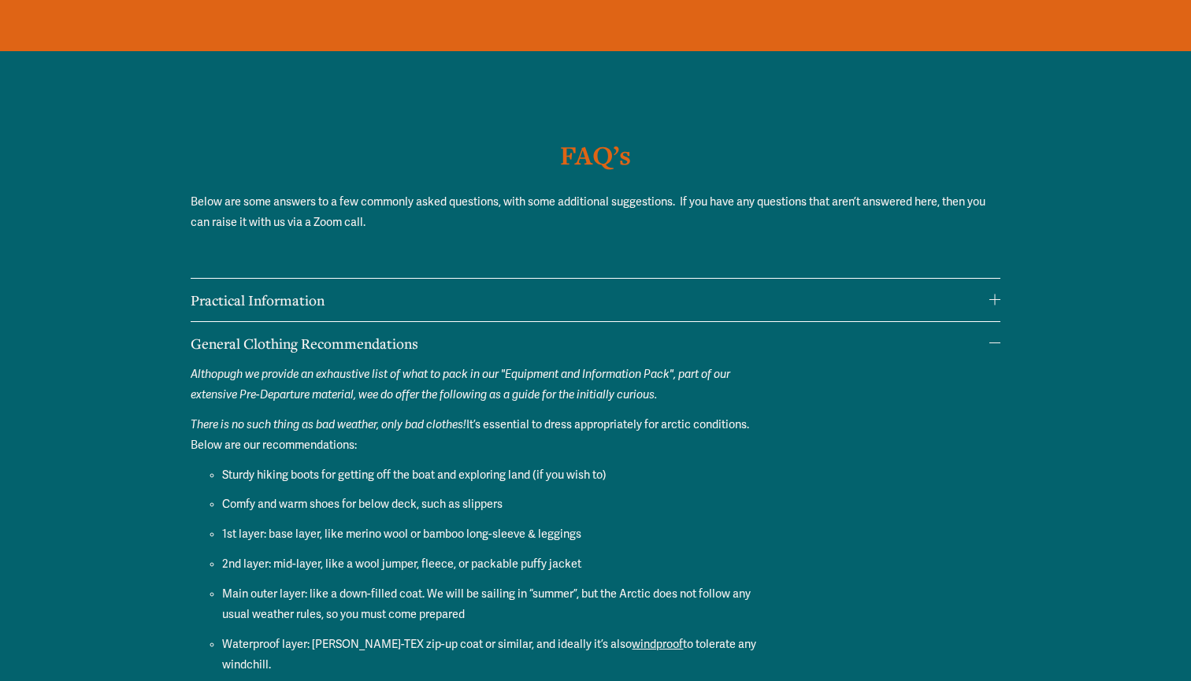
scroll to position [11967, 0]
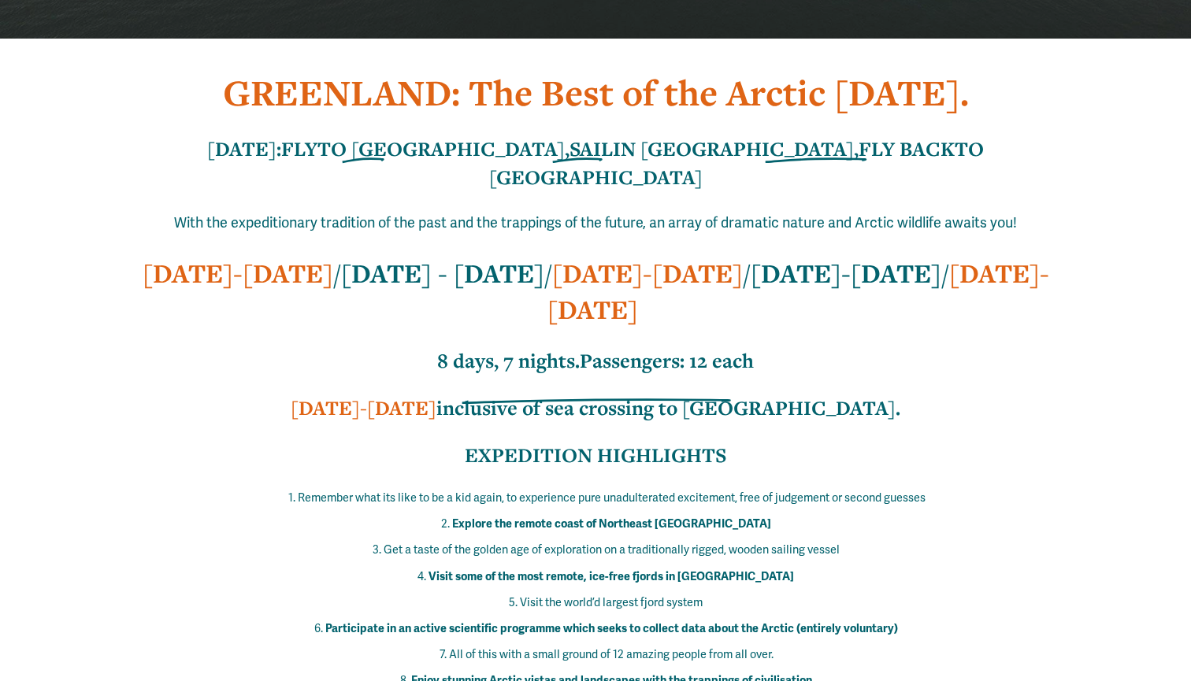
scroll to position [508, 0]
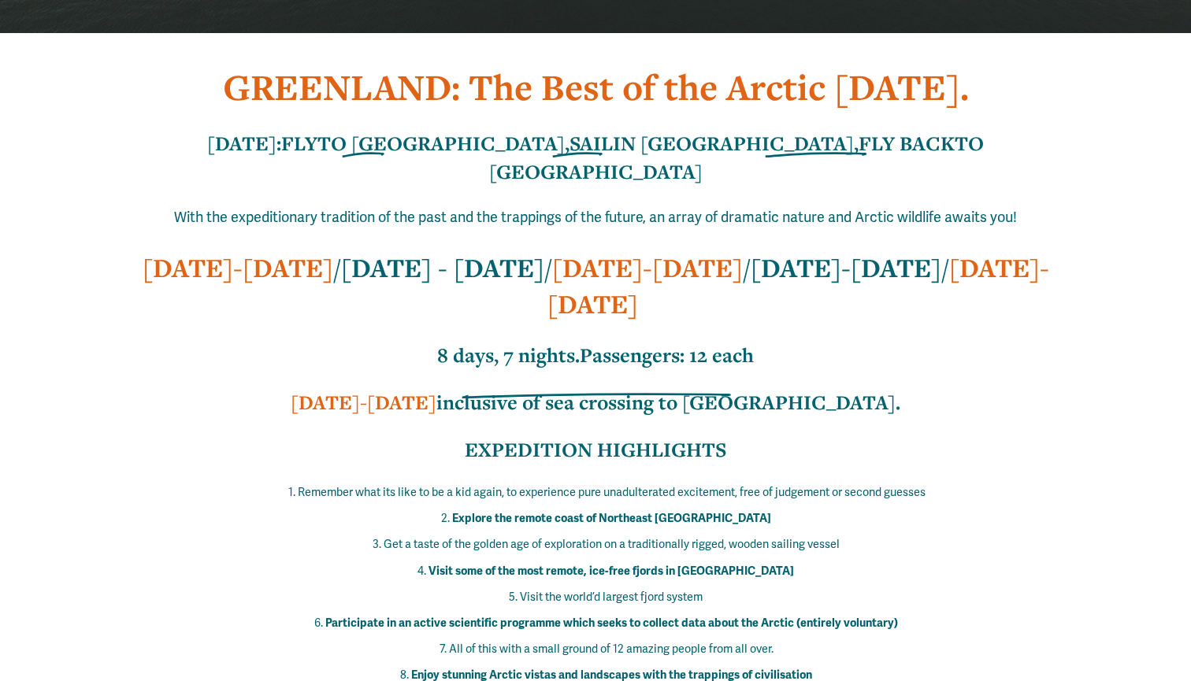
click at [889, 253] on strong "SEPT 17-27" at bounding box center [798, 285] width 502 height 71
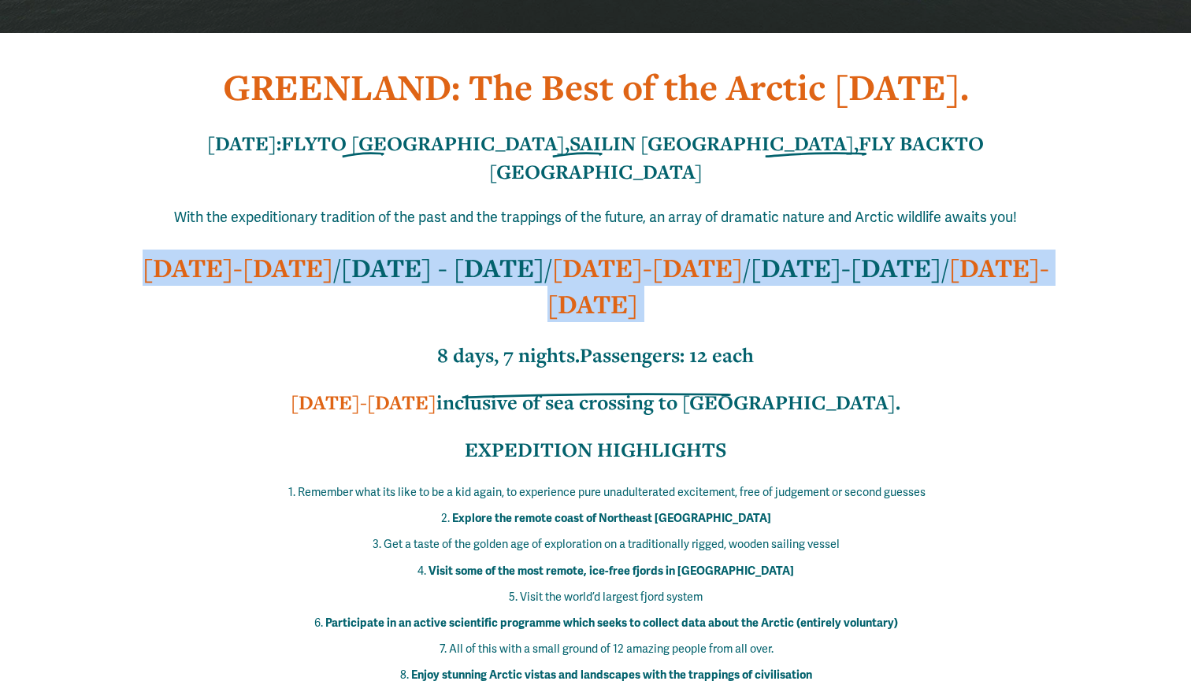
click at [889, 253] on strong "SEPT 17-27" at bounding box center [798, 285] width 502 height 71
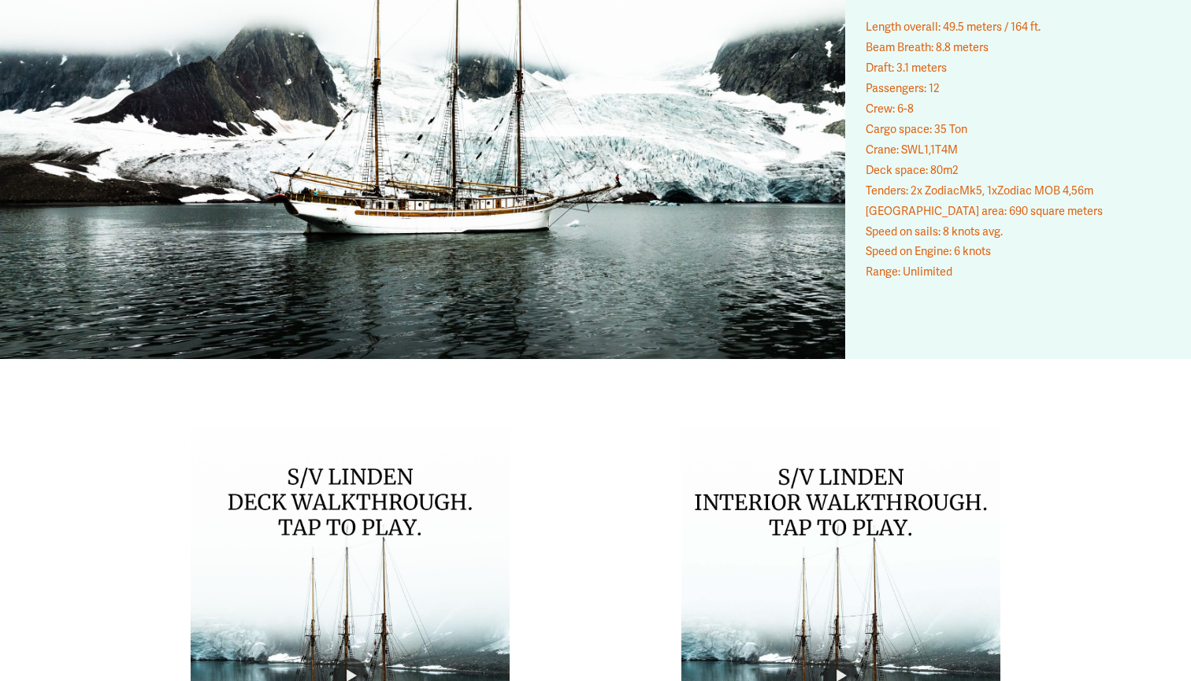
scroll to position [8715, 0]
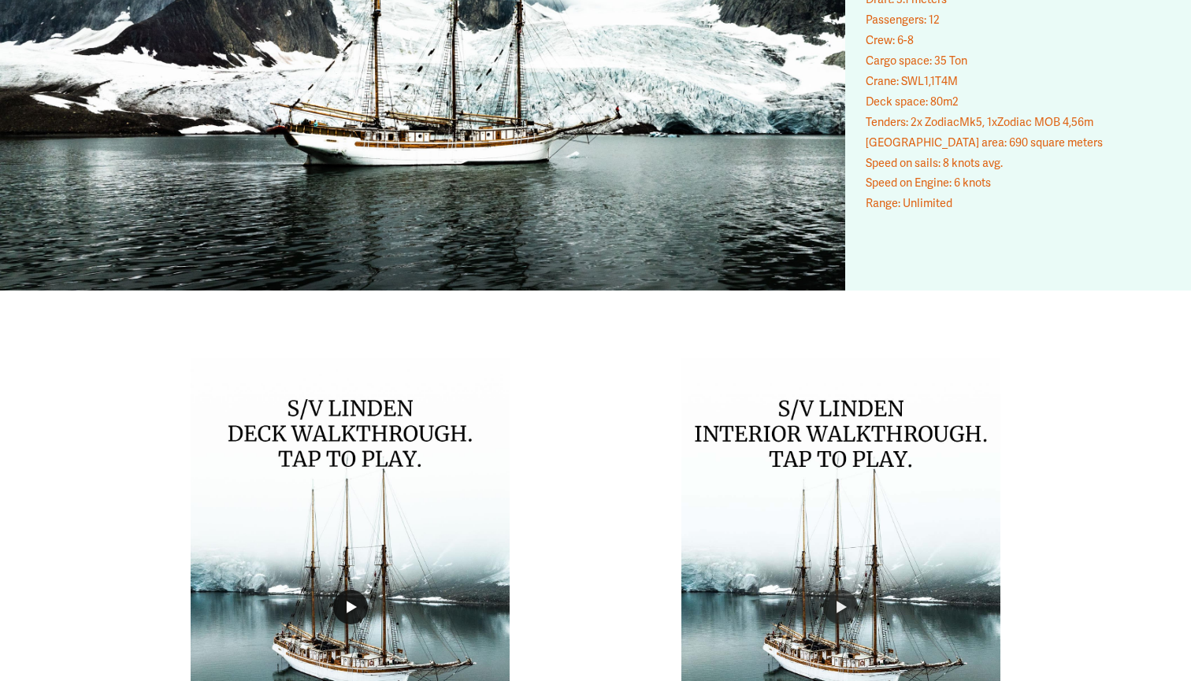
click at [347, 590] on button "Play" at bounding box center [350, 607] width 35 height 35
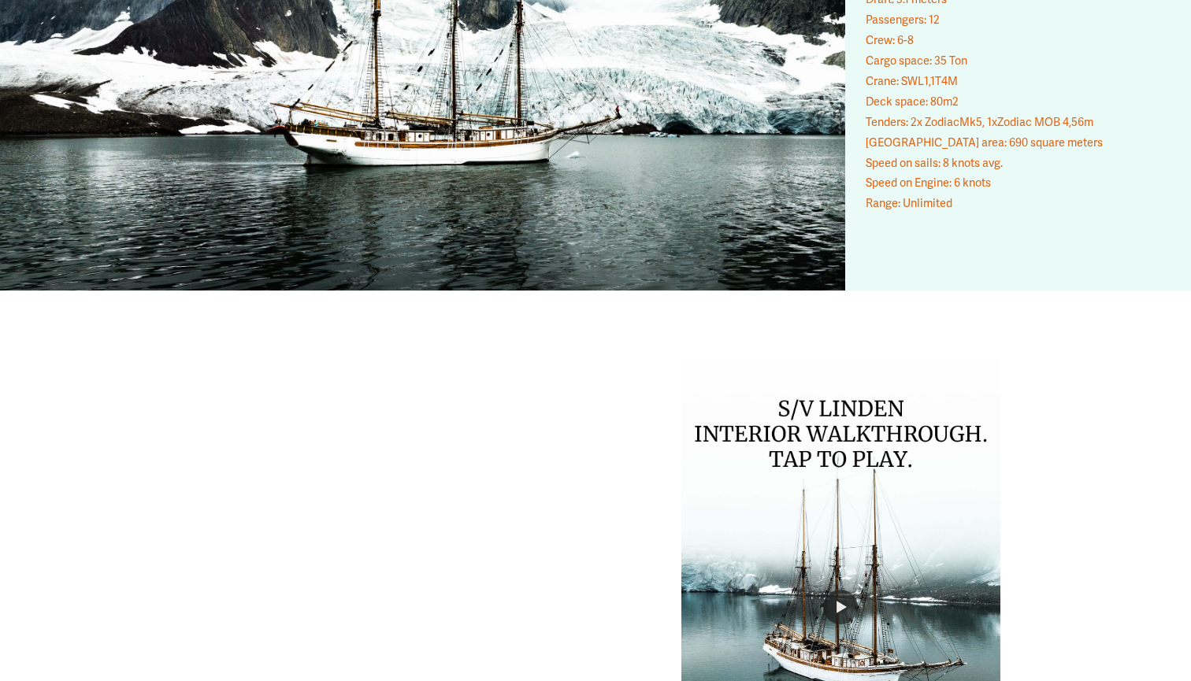
type input "***"
click at [838, 590] on button "Play" at bounding box center [840, 607] width 35 height 35
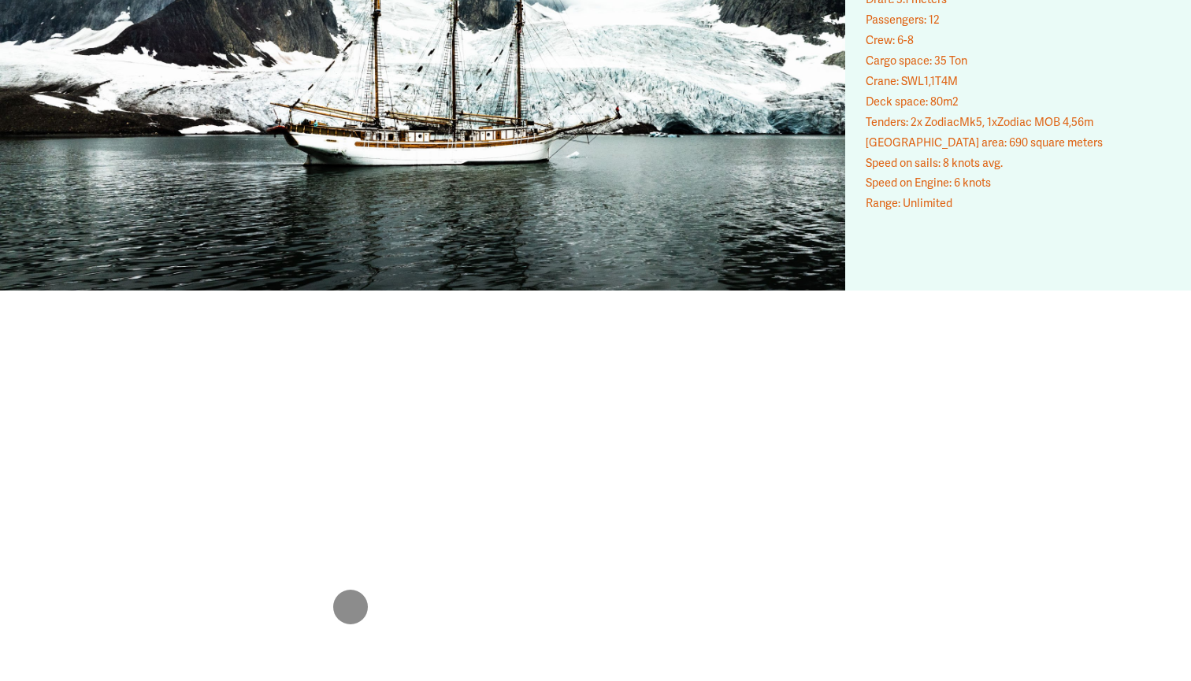
type input "***"
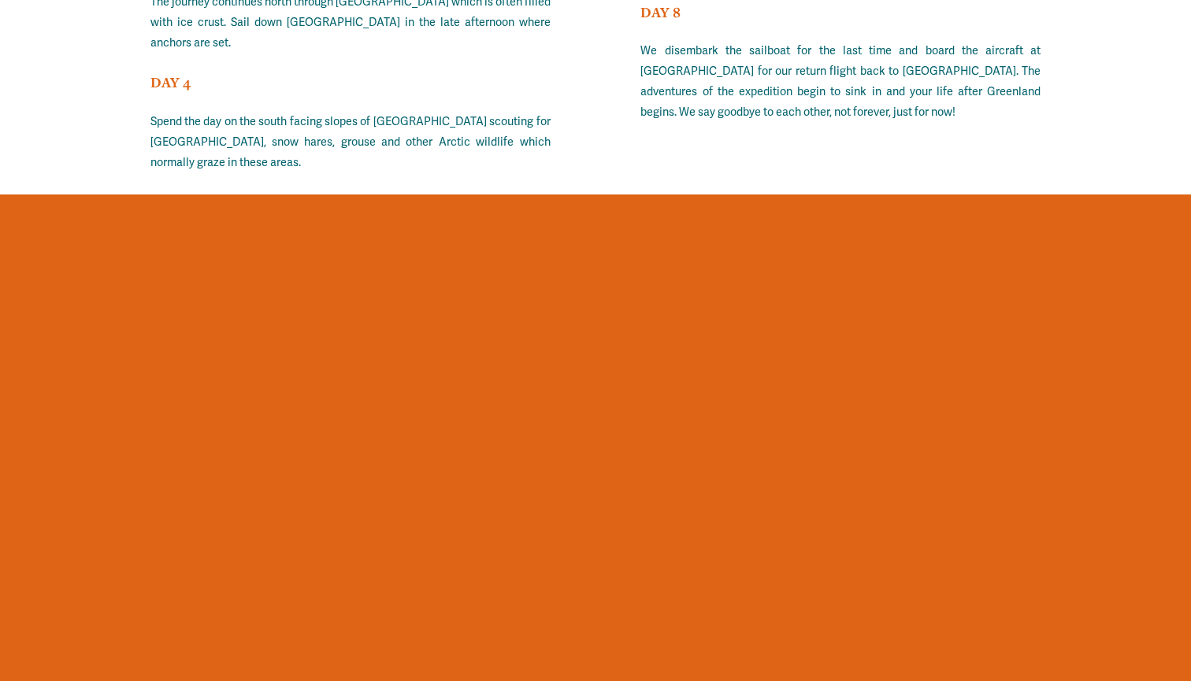
scroll to position [11052, 0]
